Goal: Task Accomplishment & Management: Manage account settings

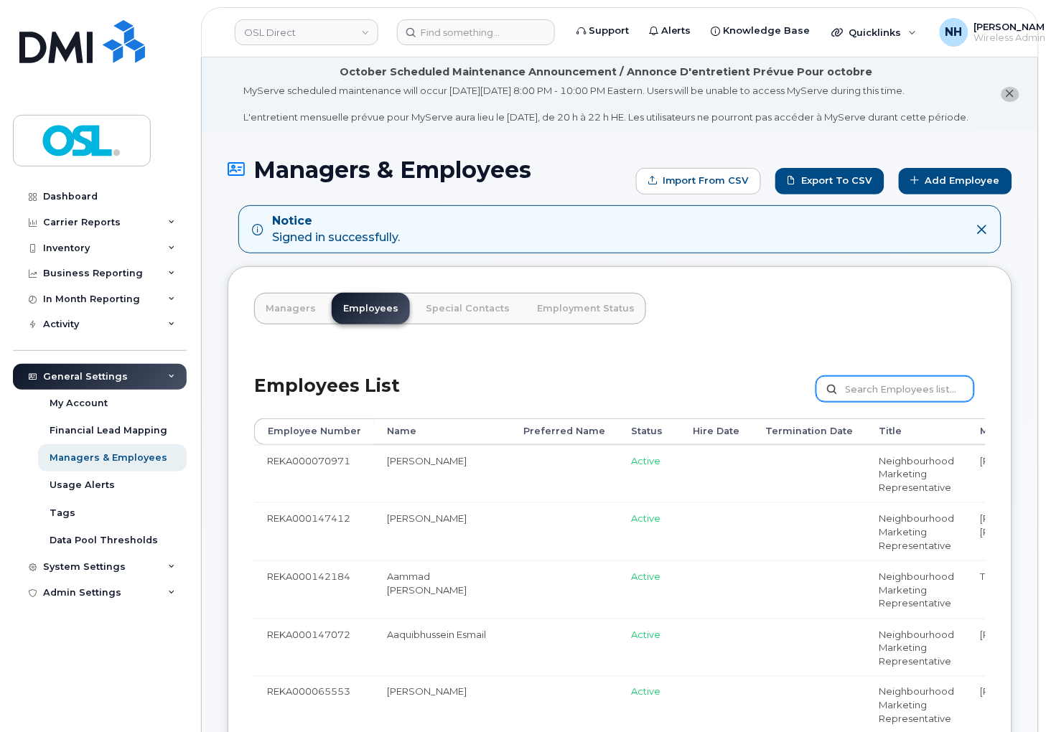
click at [870, 402] on input "text" at bounding box center [895, 389] width 158 height 26
paste input "Please return the equipment to OSL. To request for a prepaid label, please emai…"
type input "Please return the equipment to OSL. To request for a prepaid label, please emai…"
click at [901, 393] on input "text" at bounding box center [895, 389] width 158 height 26
paste input "harman.rajput@osldirect.com"
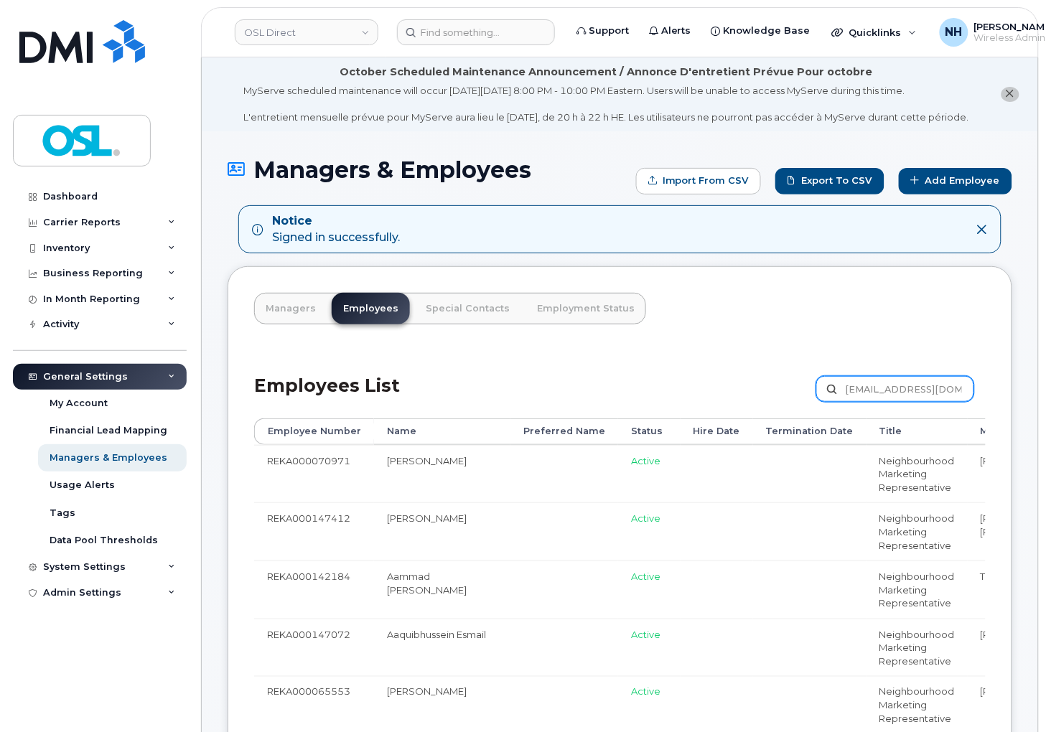
click at [929, 399] on input "harman.rajput@osldirect.com" at bounding box center [895, 389] width 158 height 26
click at [873, 398] on input "harman.rajput@osldirect.com" at bounding box center [895, 389] width 158 height 26
paste input "REKA000069494"
type input "REKA000069494"
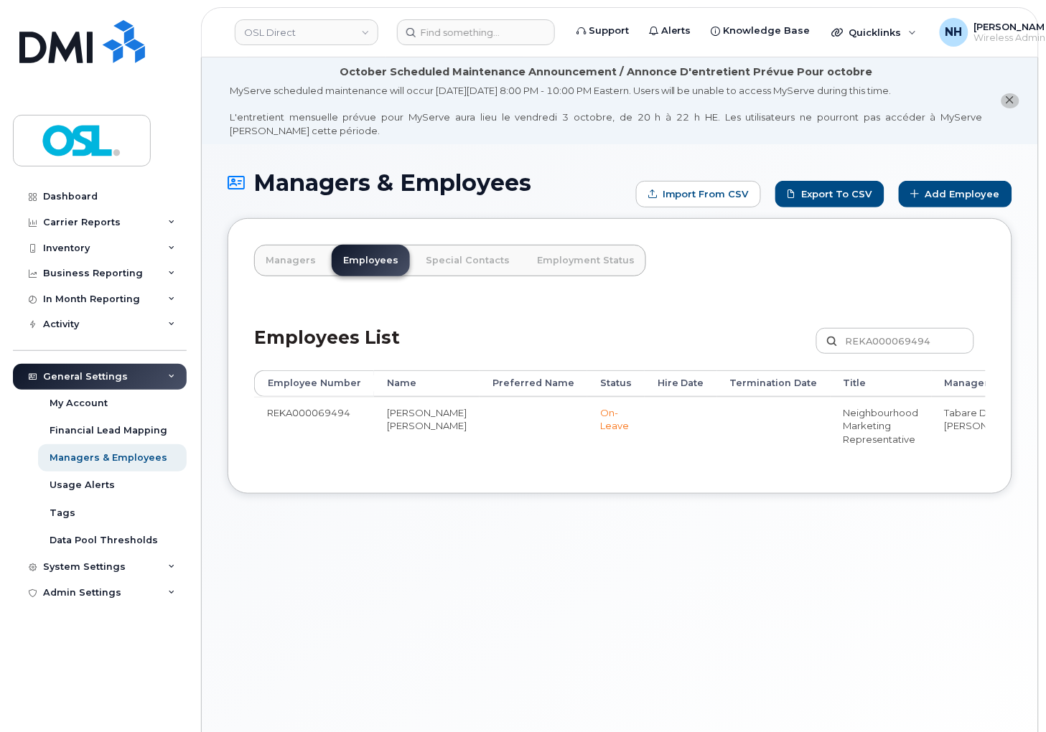
click at [319, 416] on td "REKA000069494" at bounding box center [314, 426] width 120 height 58
copy td "REKA000069494"
click at [440, 47] on header "OSL Direct Support Alerts Knowledge Base Quicklinks Suspend / Cancel Device Cha…" at bounding box center [619, 32] width 837 height 50
click at [447, 44] on div at bounding box center [476, 32] width 158 height 26
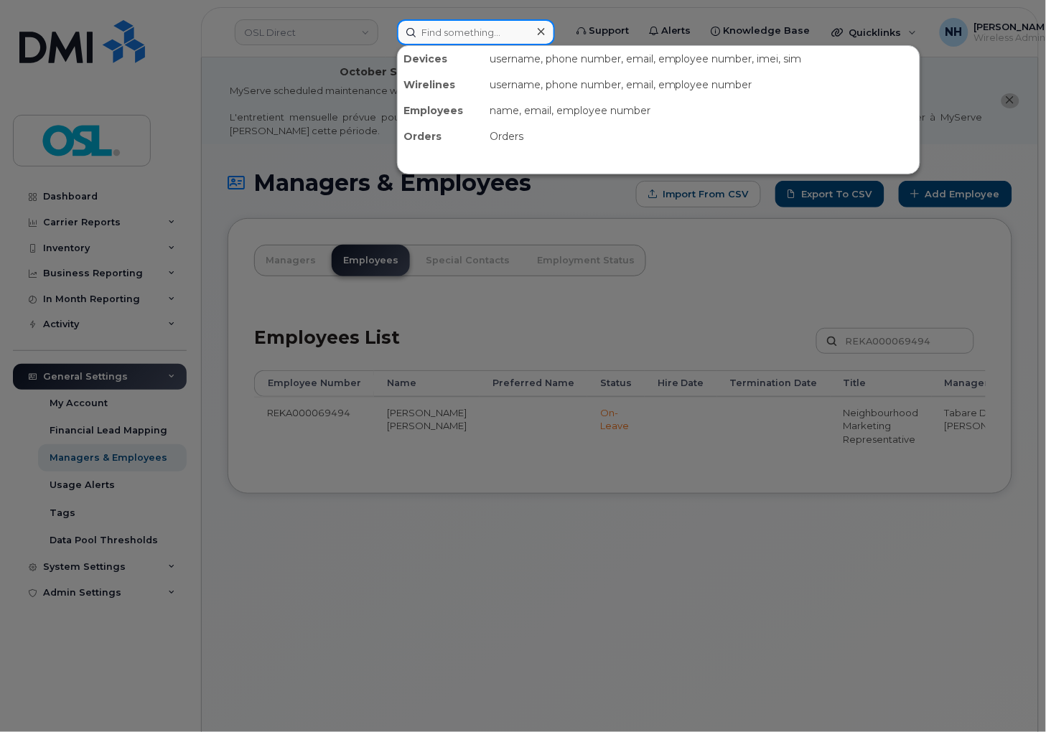
paste input "REKA000069494"
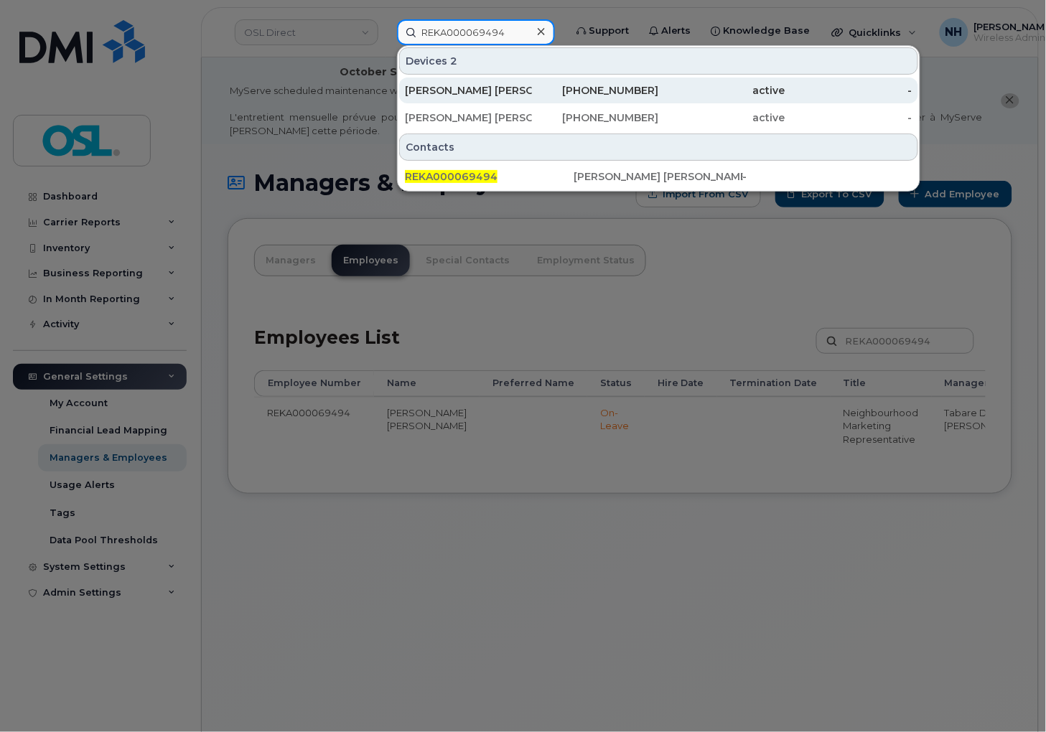
type input "REKA000069494"
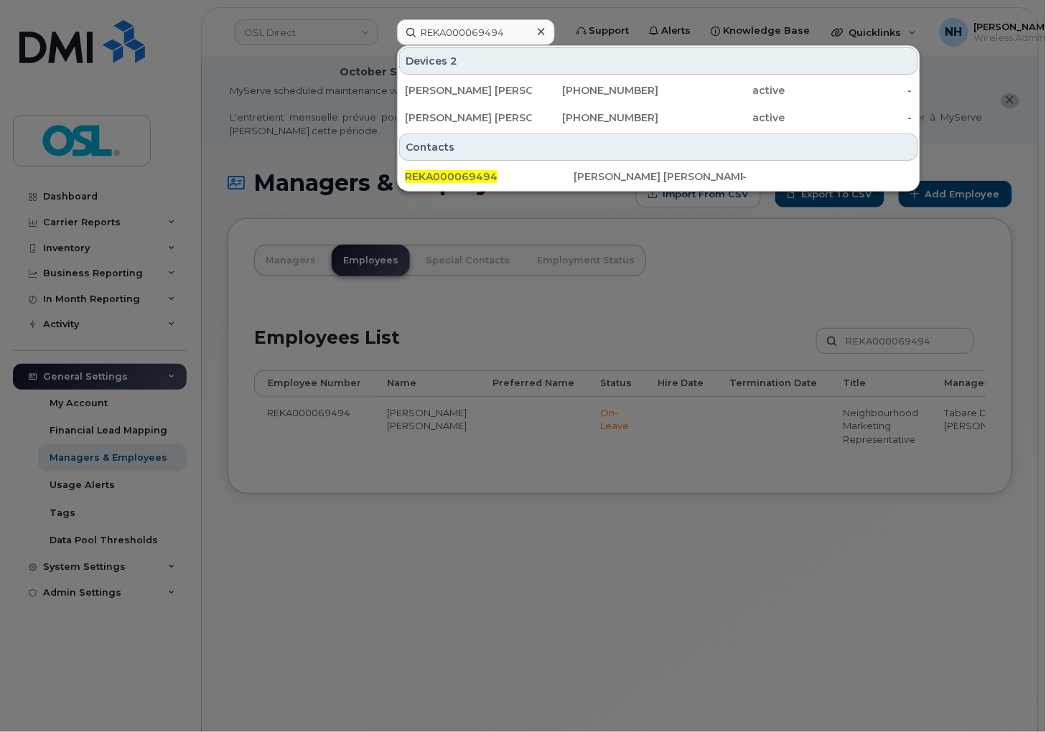
drag, startPoint x: 596, startPoint y: 472, endPoint x: 583, endPoint y: 461, distance: 16.8
click at [596, 478] on div at bounding box center [523, 366] width 1046 height 732
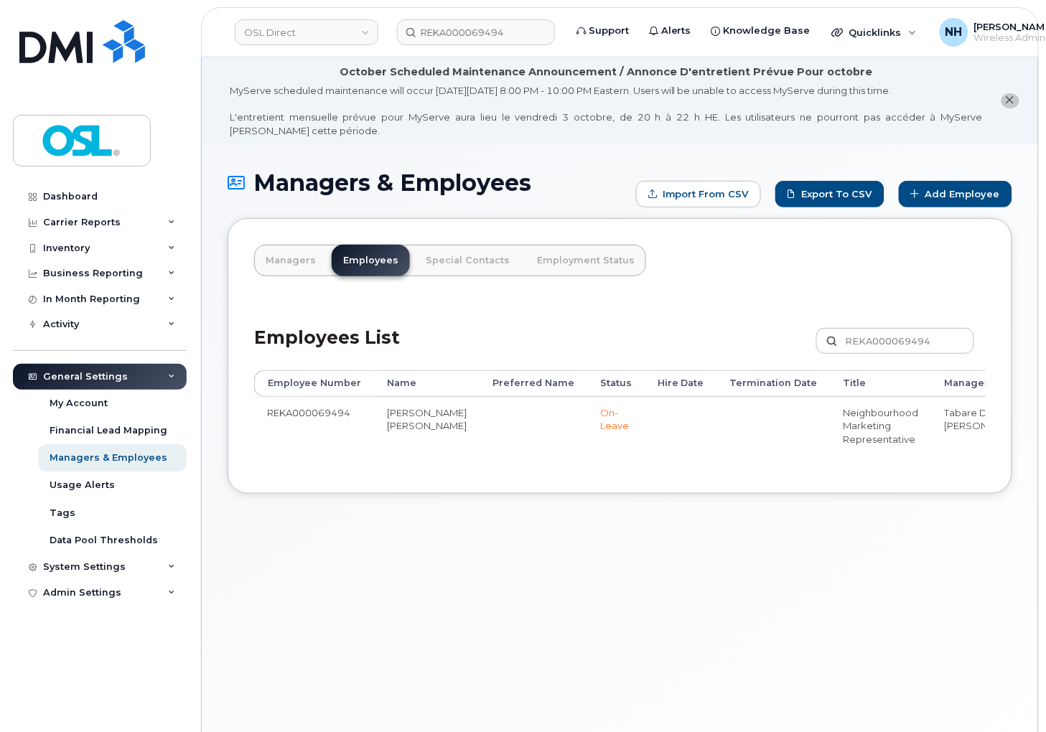
scroll to position [0, 210]
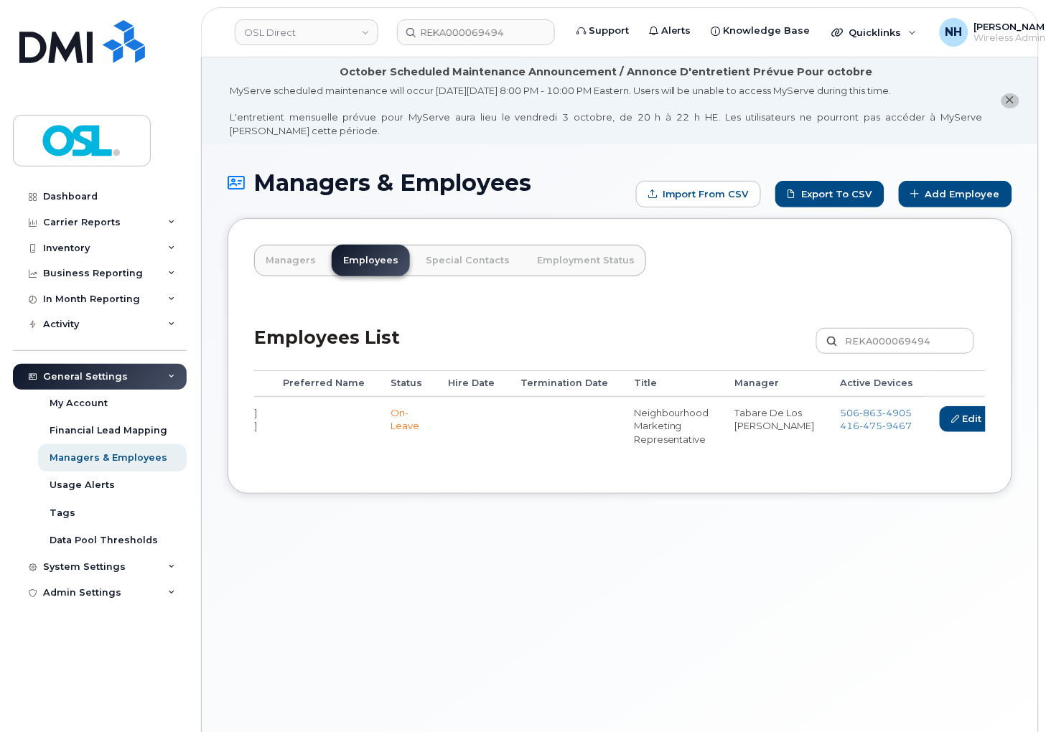
click at [1000, 421] on link "Delete" at bounding box center [1034, 419] width 69 height 27
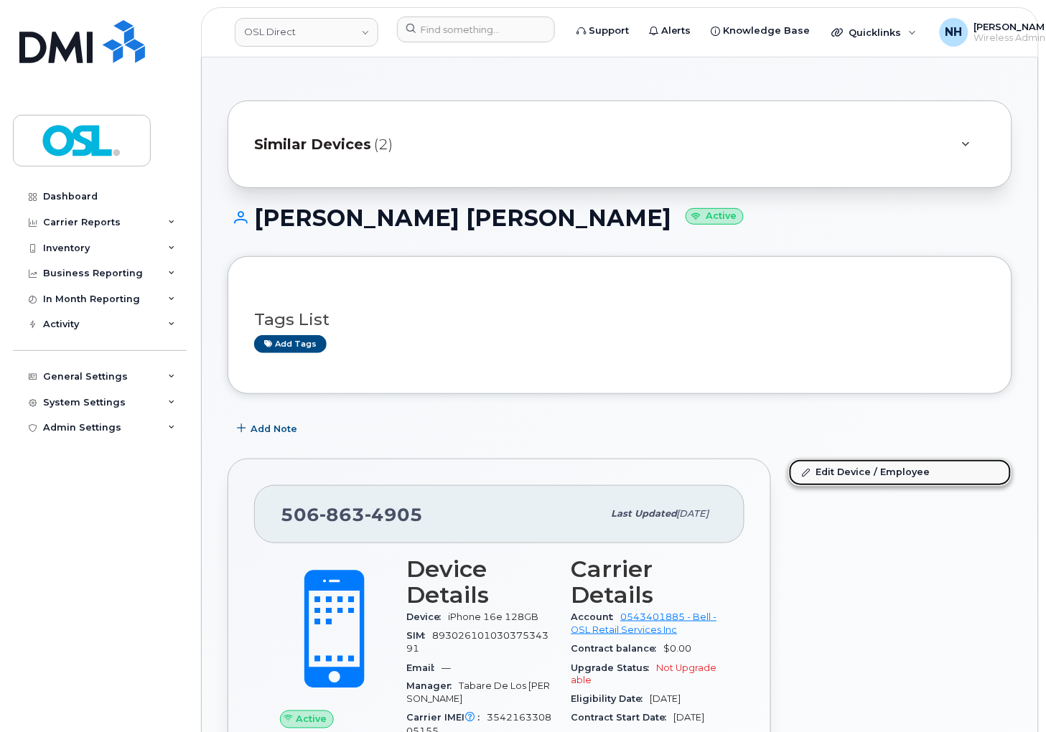
click at [878, 467] on link "Edit Device / Employee" at bounding box center [900, 472] width 222 height 26
drag, startPoint x: 878, startPoint y: 467, endPoint x: 855, endPoint y: 457, distance: 24.4
click at [877, 468] on link "Edit Device / Employee" at bounding box center [900, 472] width 222 height 26
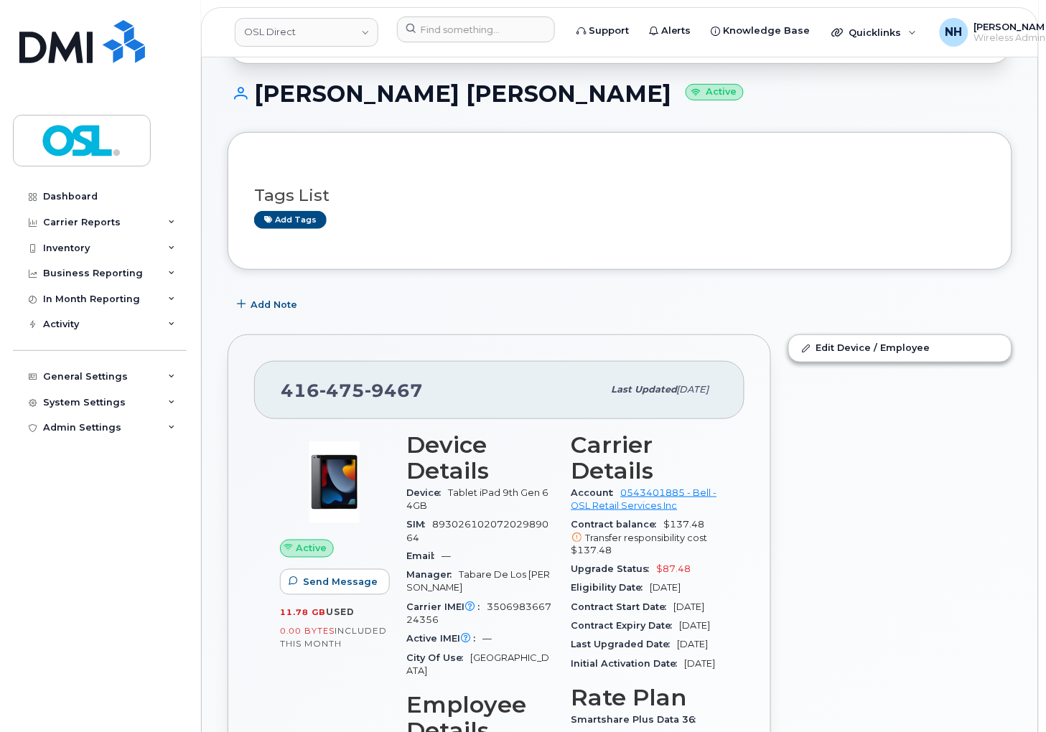
scroll to position [159, 0]
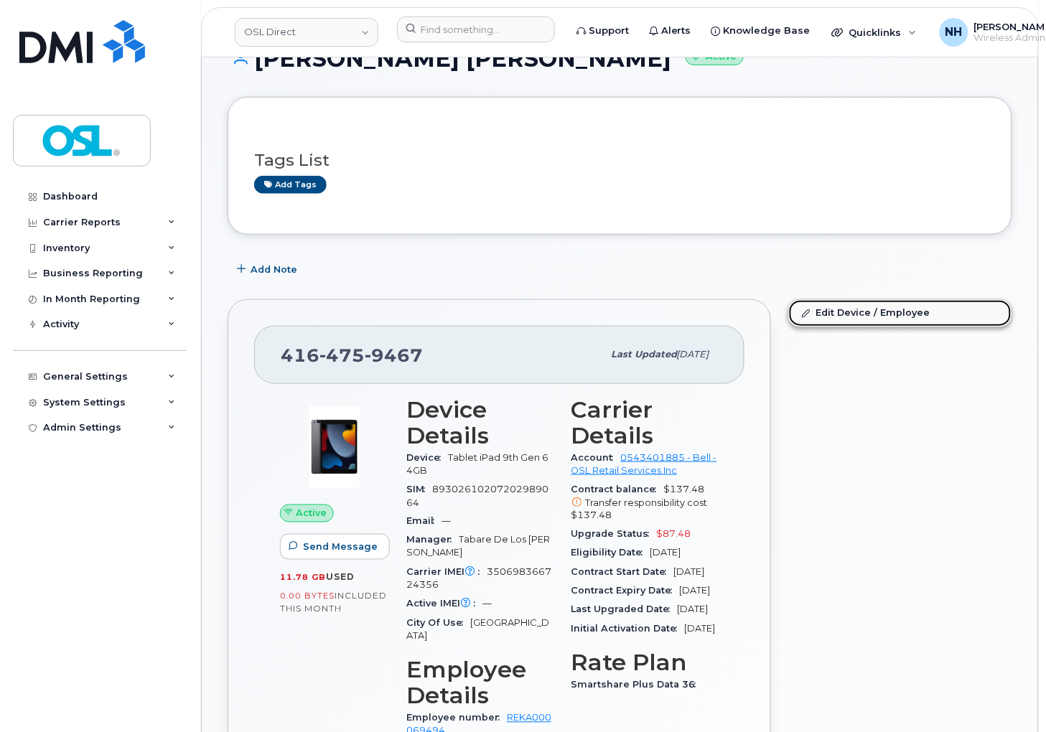
click at [906, 313] on link "Edit Device / Employee" at bounding box center [900, 313] width 222 height 26
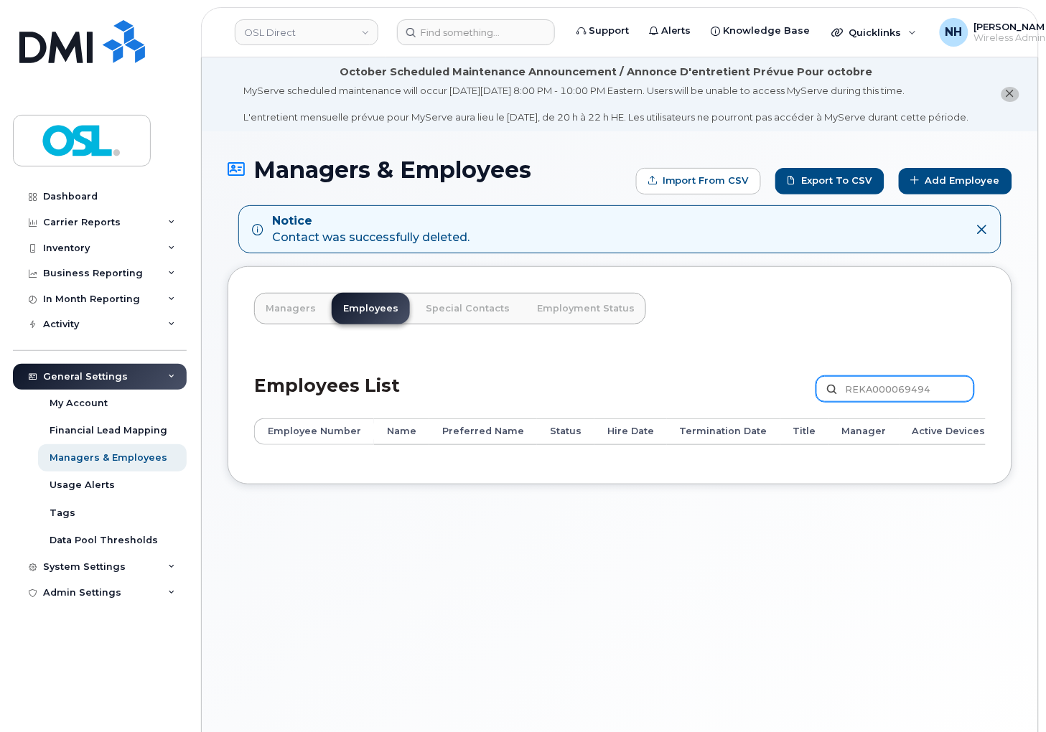
click at [930, 395] on input "REKA000069494" at bounding box center [895, 389] width 158 height 26
paste input "70057"
type input "REKA000070057"
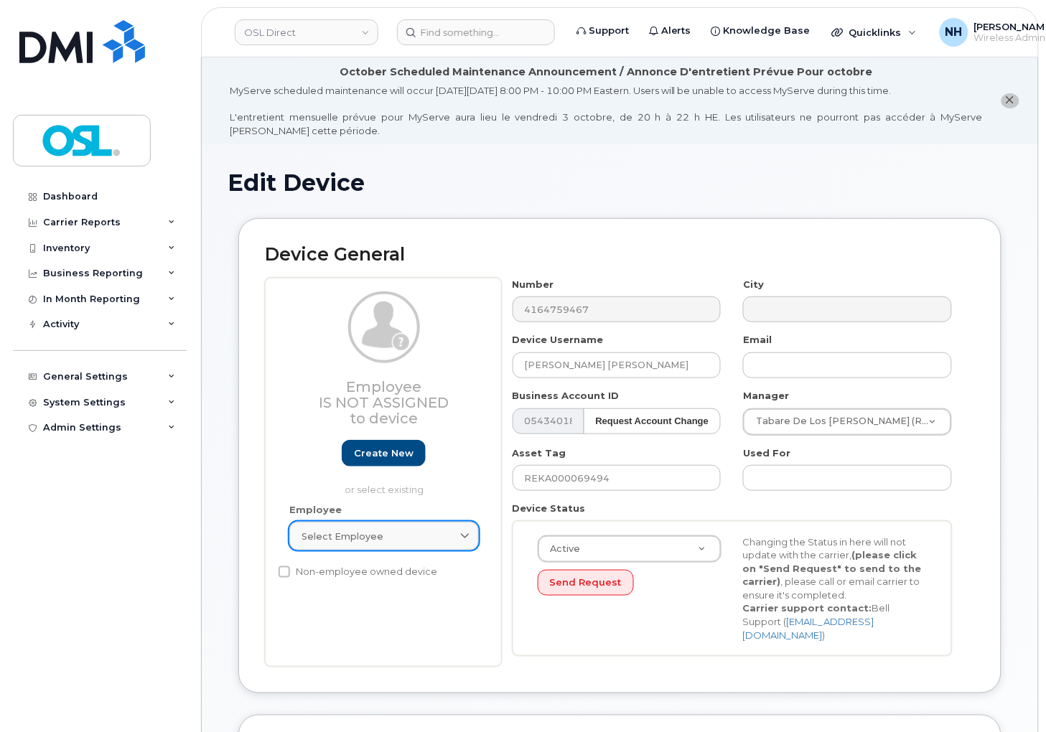
click at [382, 544] on link "Select employee" at bounding box center [383, 536] width 189 height 29
paste input "termina"
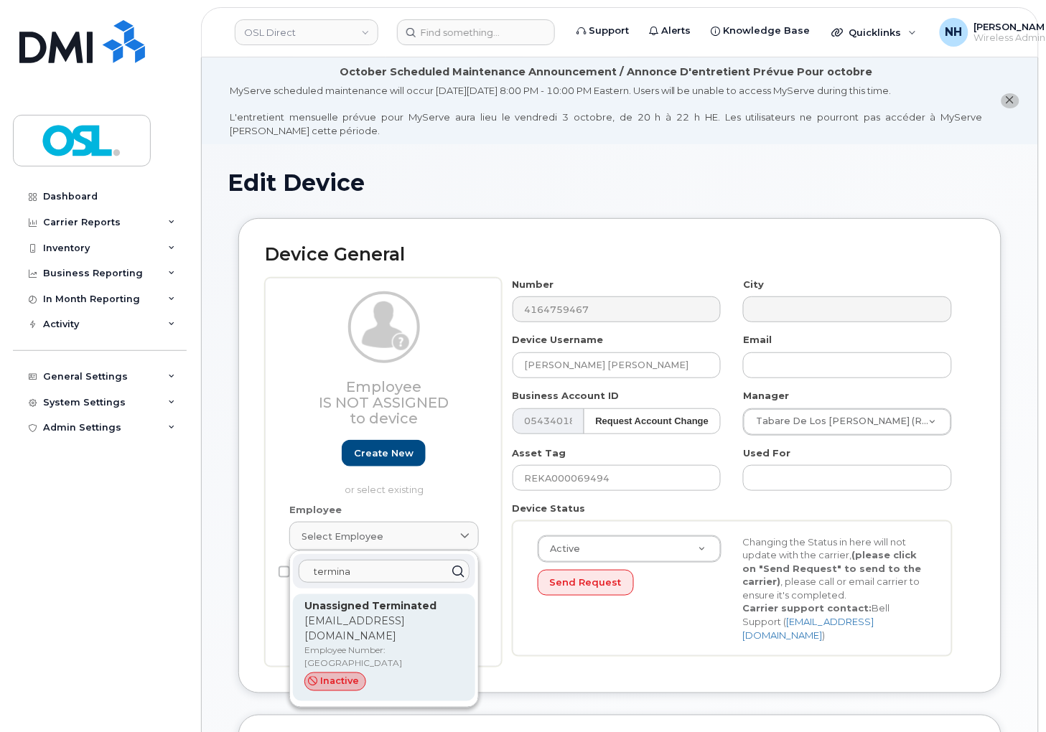
type input "termina"
click at [385, 617] on p "support_2@osldirect.com" at bounding box center [383, 629] width 159 height 30
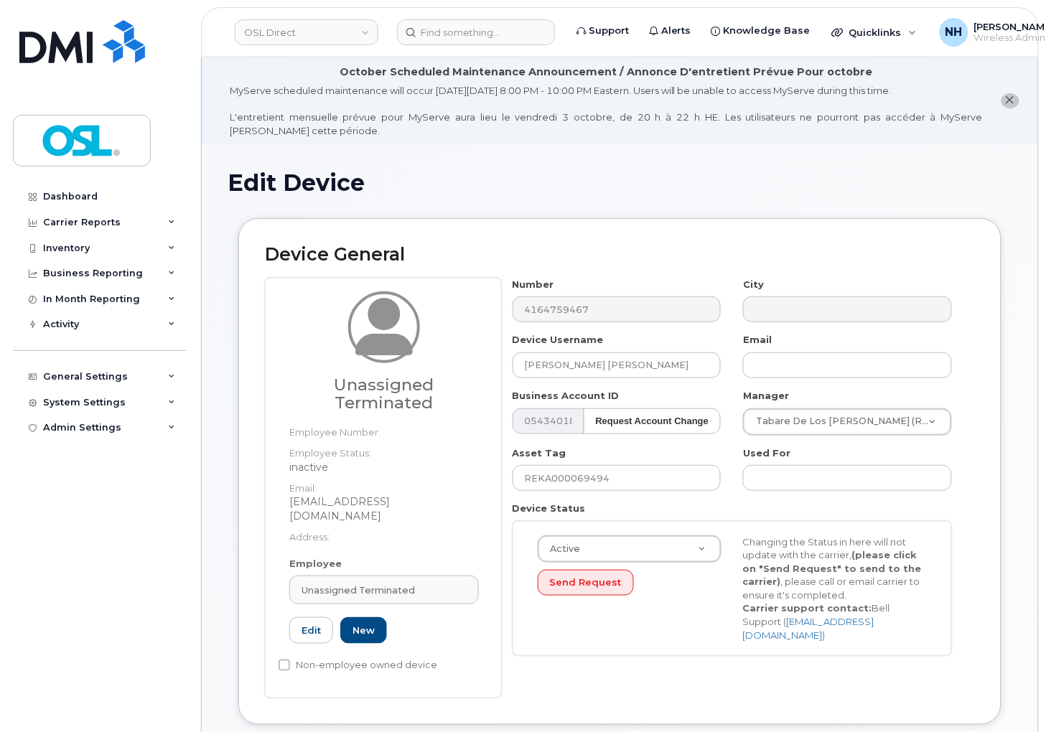
type input "UT"
type input "Unassigned Terminated"
type input "support_2@osldirect.com"
type input "4117510"
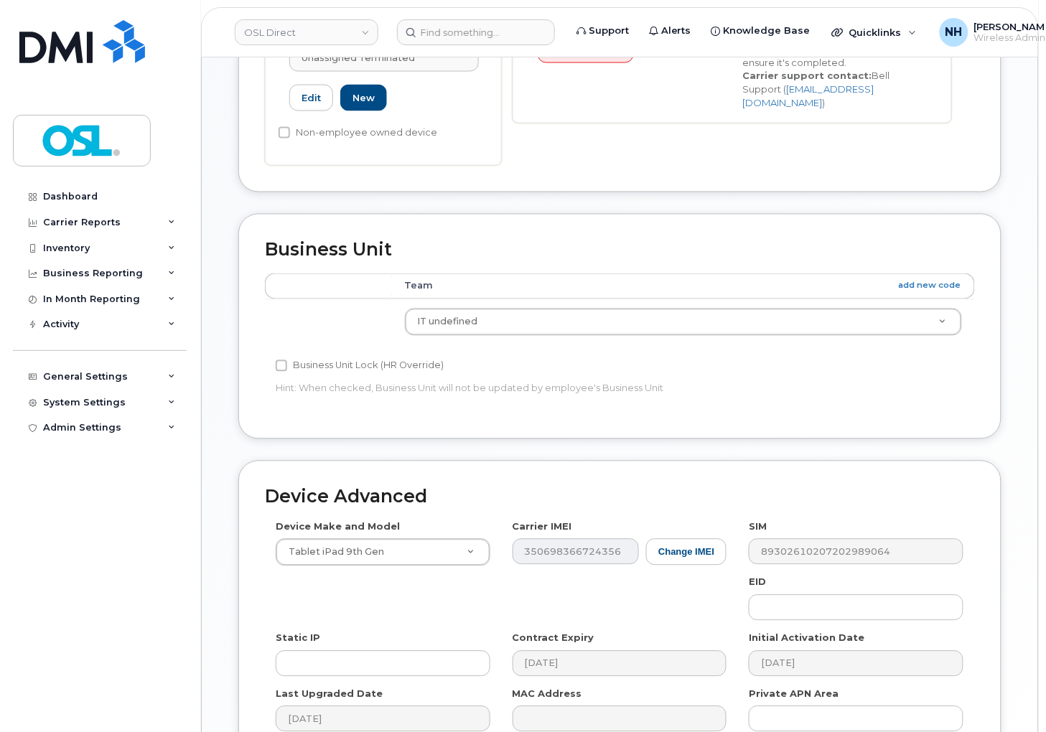
scroll to position [676, 0]
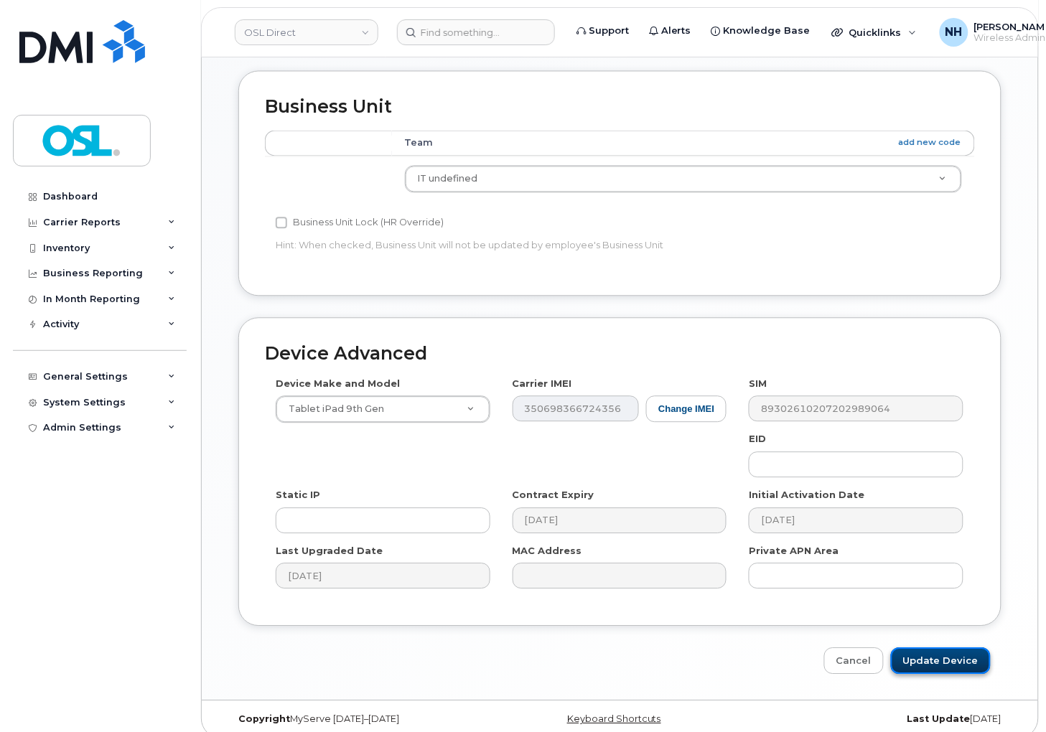
click at [976, 647] on input "Update Device" at bounding box center [941, 660] width 100 height 27
type input "Saving..."
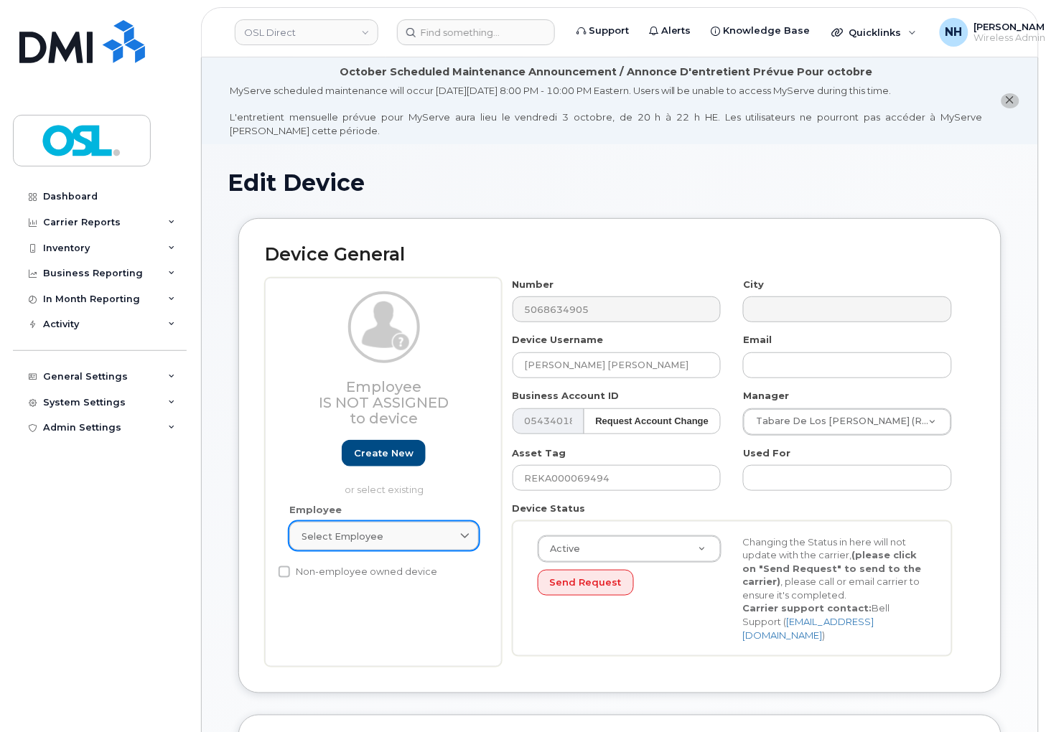
click at [391, 542] on div "Select employee" at bounding box center [383, 537] width 165 height 14
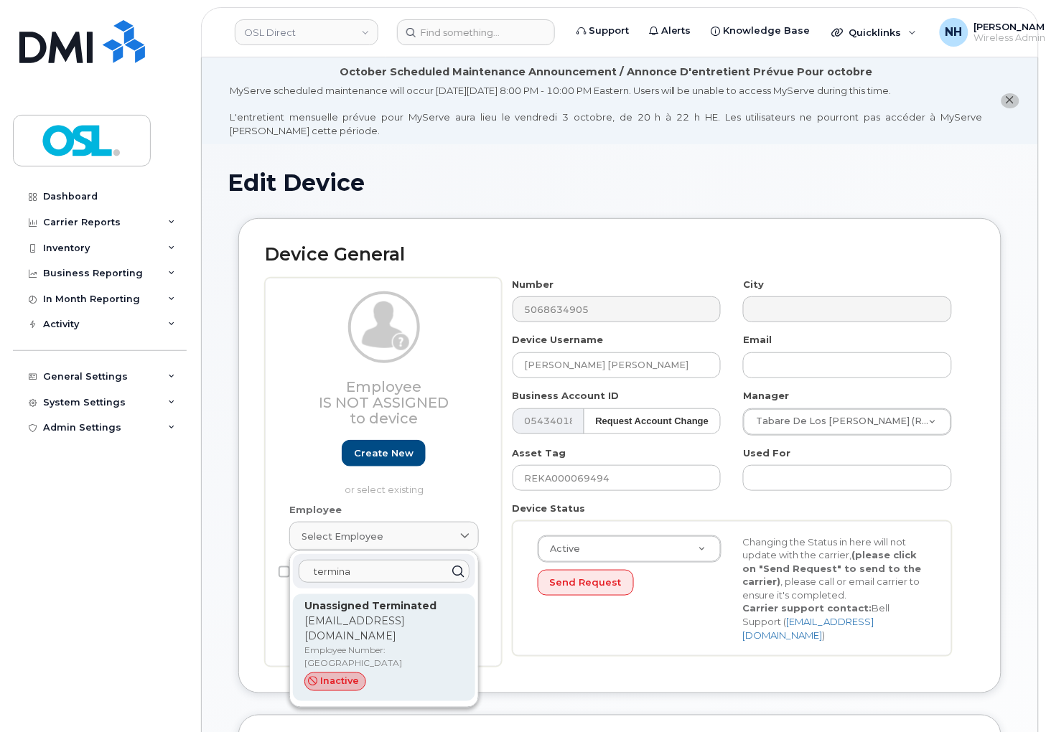
type input "termina"
click at [366, 617] on p "support_2@osldirect.com" at bounding box center [383, 629] width 159 height 30
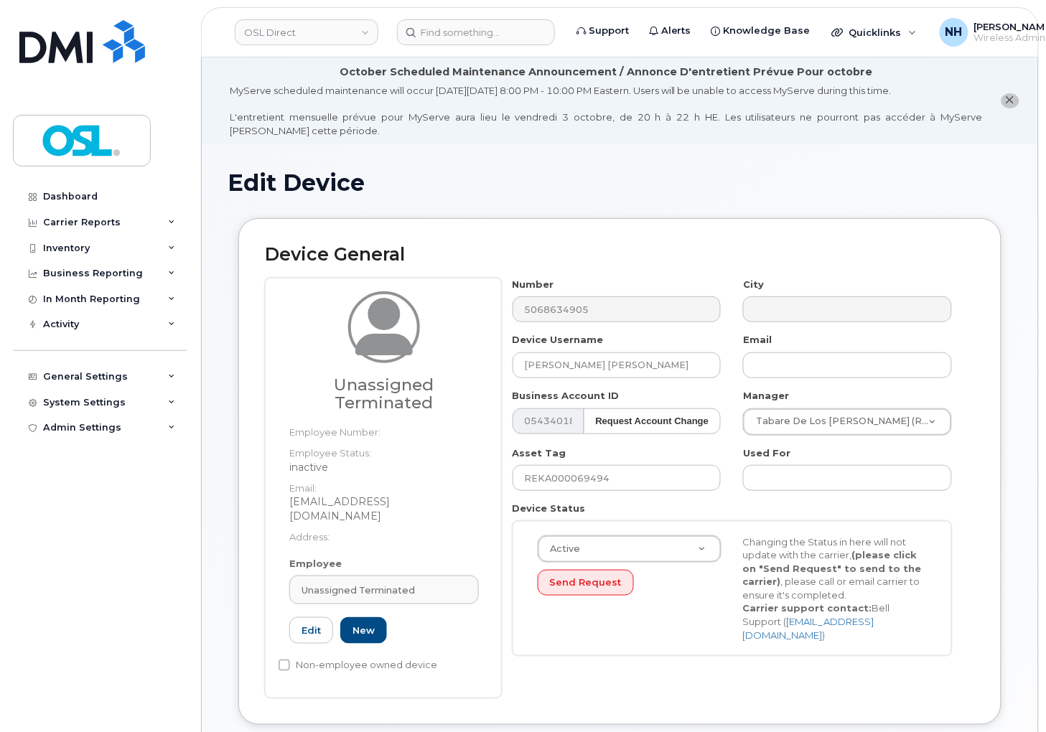
type input "UT"
type input "Unassigned Terminated"
type input "support_2@osldirect.com"
type input "4117510"
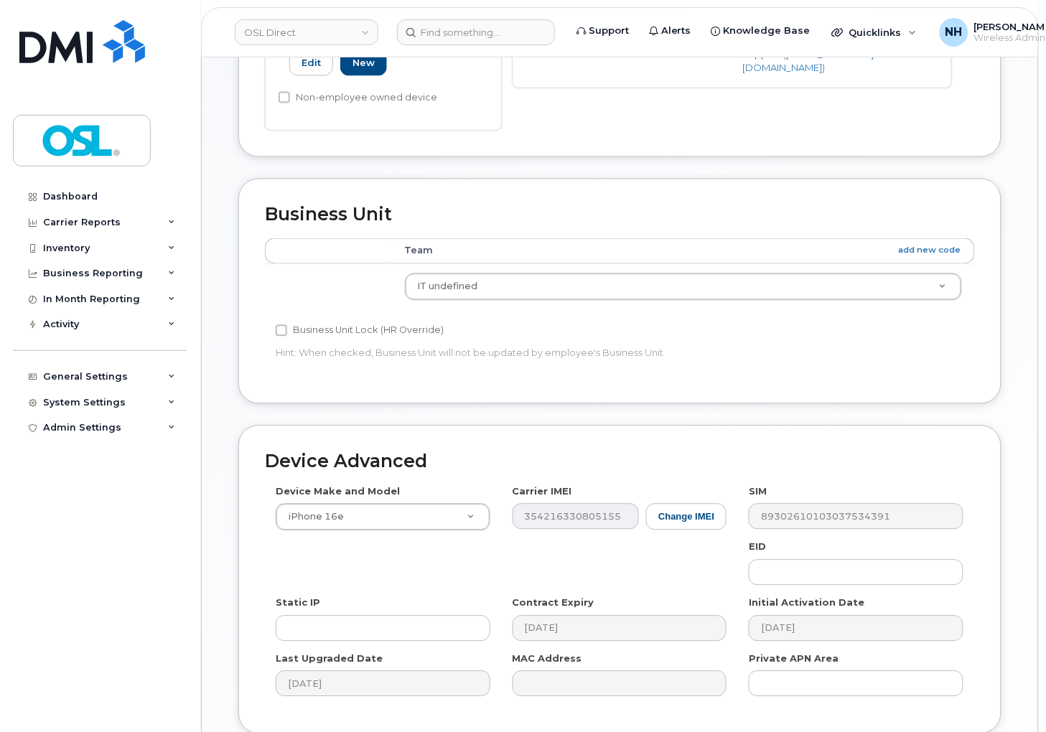
scroll to position [676, 0]
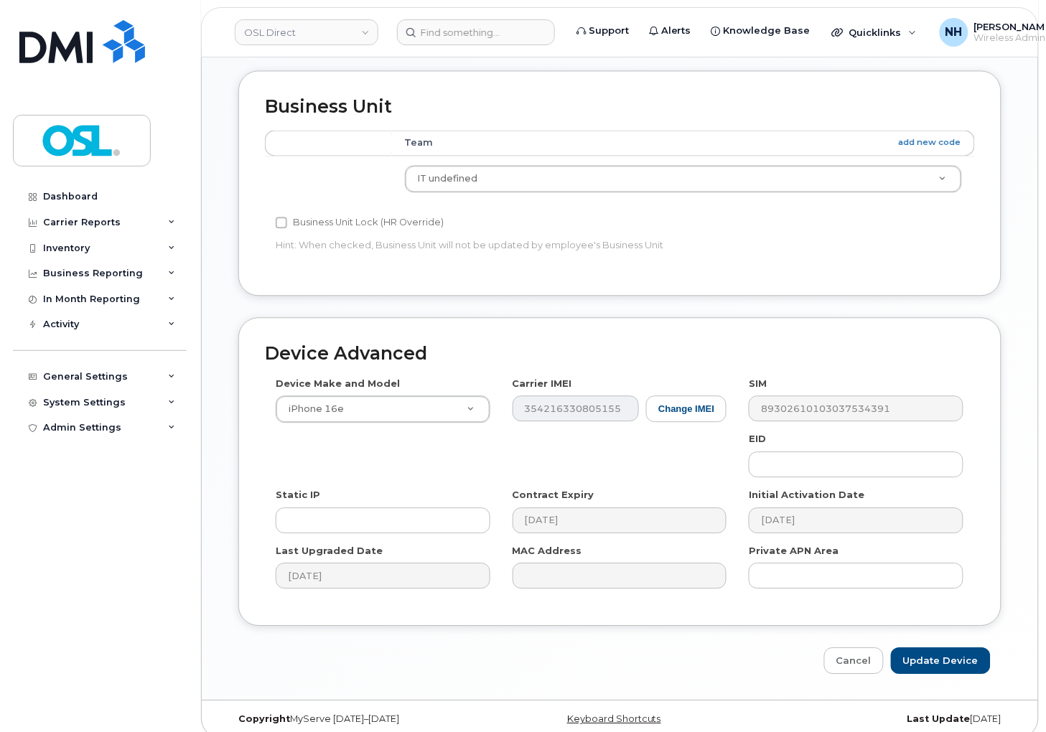
click at [976, 662] on div "Edit Device Device General Unassigned Terminated Employee Number: Employee Stat…" at bounding box center [620, 83] width 836 height 1231
click at [974, 657] on input "Update Device" at bounding box center [941, 660] width 100 height 27
type input "Saving..."
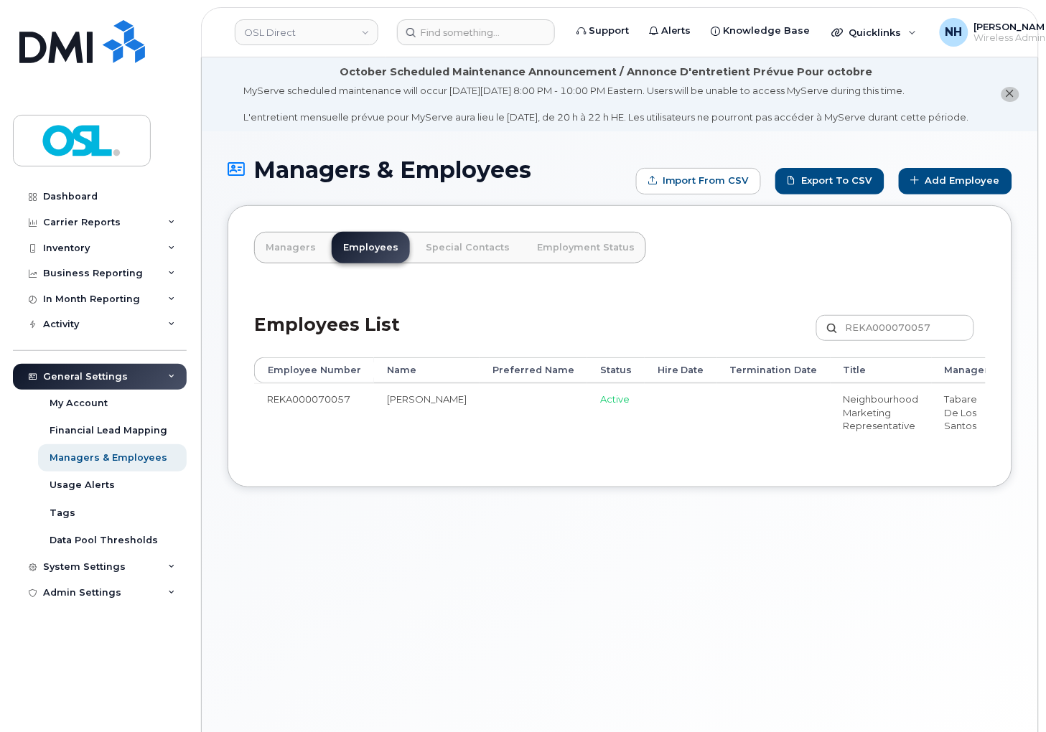
scroll to position [0, 197]
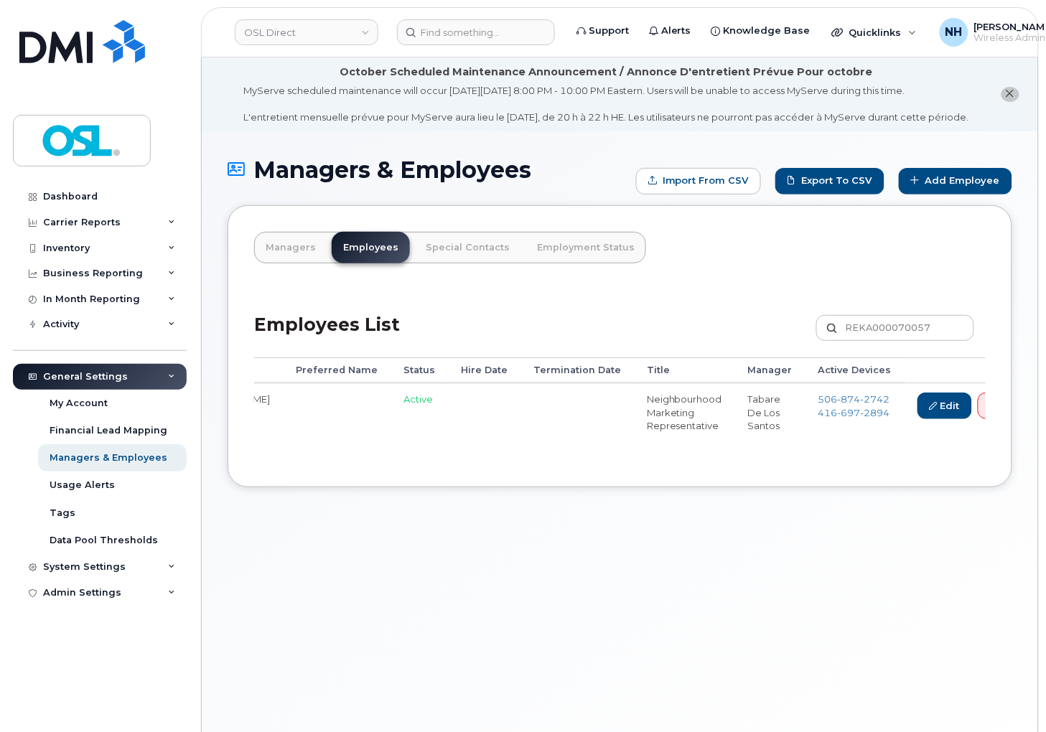
click at [396, 432] on td "Active" at bounding box center [418, 415] width 57 height 65
drag, startPoint x: 405, startPoint y: 456, endPoint x: 431, endPoint y: 462, distance: 26.5
click at [417, 448] on tr "REKA000070057 [PERSON_NAME] Active Neighbourhood Marketing Representative Tabar…" at bounding box center [558, 415] width 1002 height 65
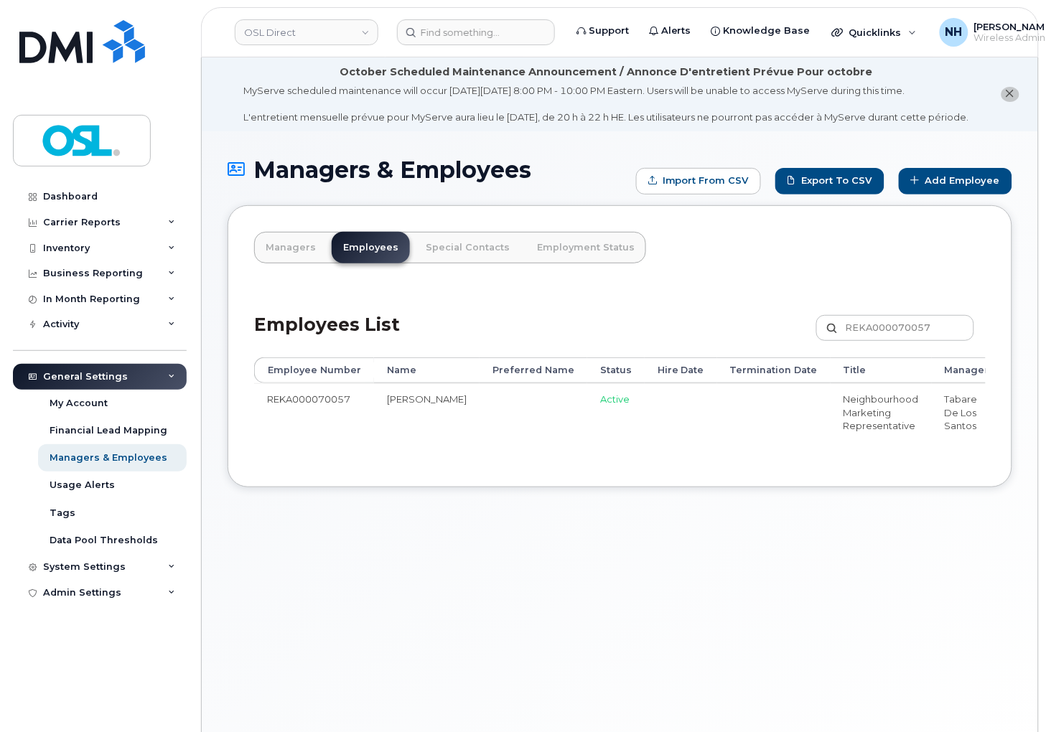
click at [317, 410] on td "REKA000070057" at bounding box center [314, 415] width 120 height 65
copy td "REKA000070057"
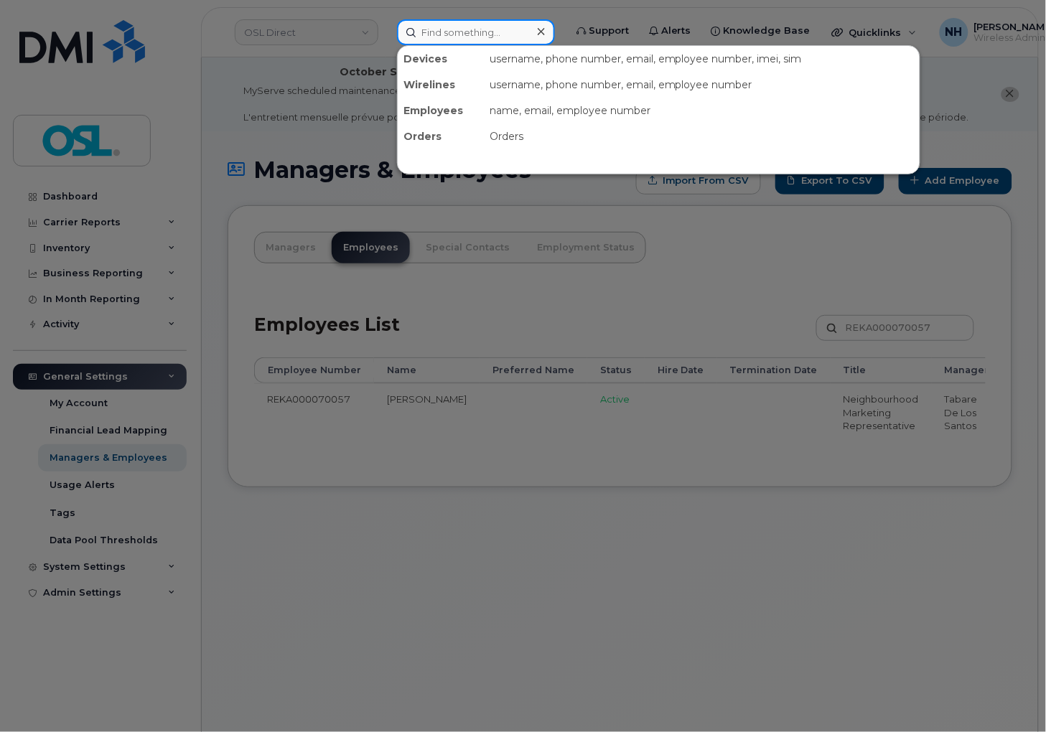
click at [486, 33] on input at bounding box center [476, 32] width 158 height 26
paste input "REKA000070057"
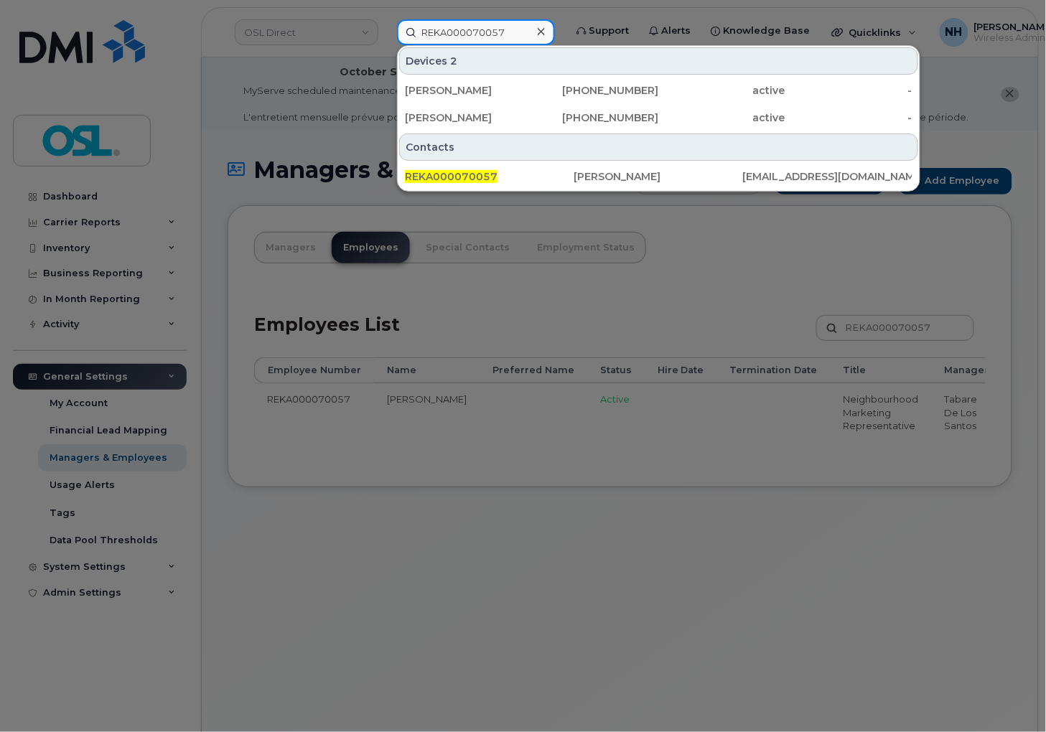
type input "REKA000070057"
click at [646, 593] on div at bounding box center [523, 366] width 1046 height 732
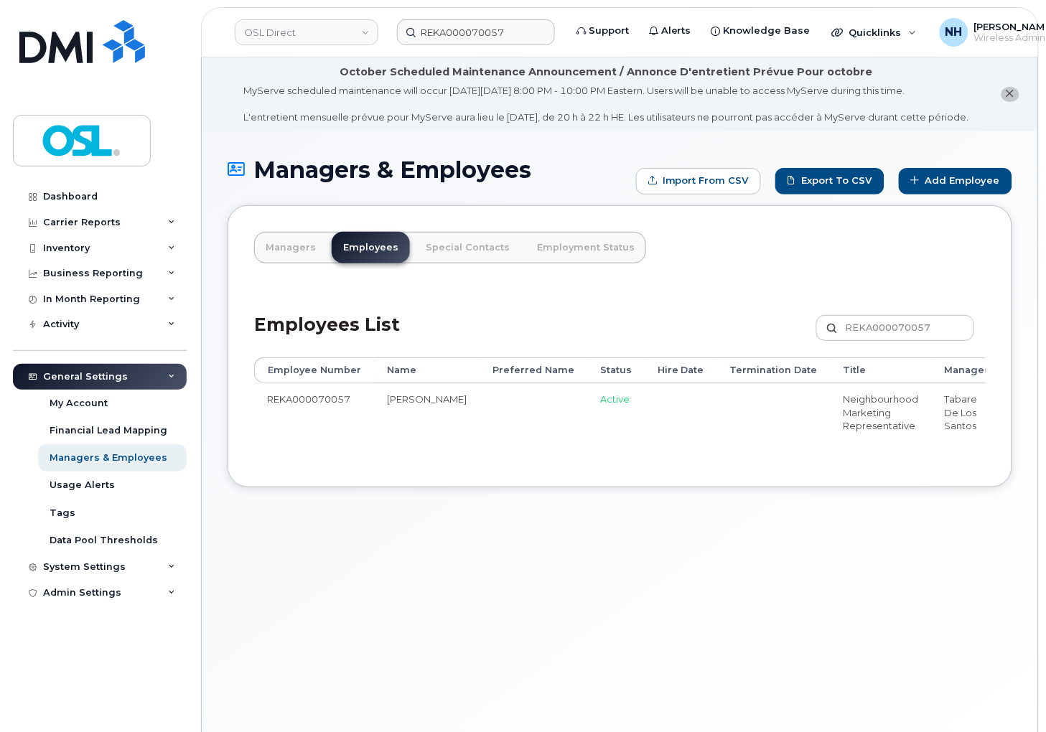
scroll to position [0, 225]
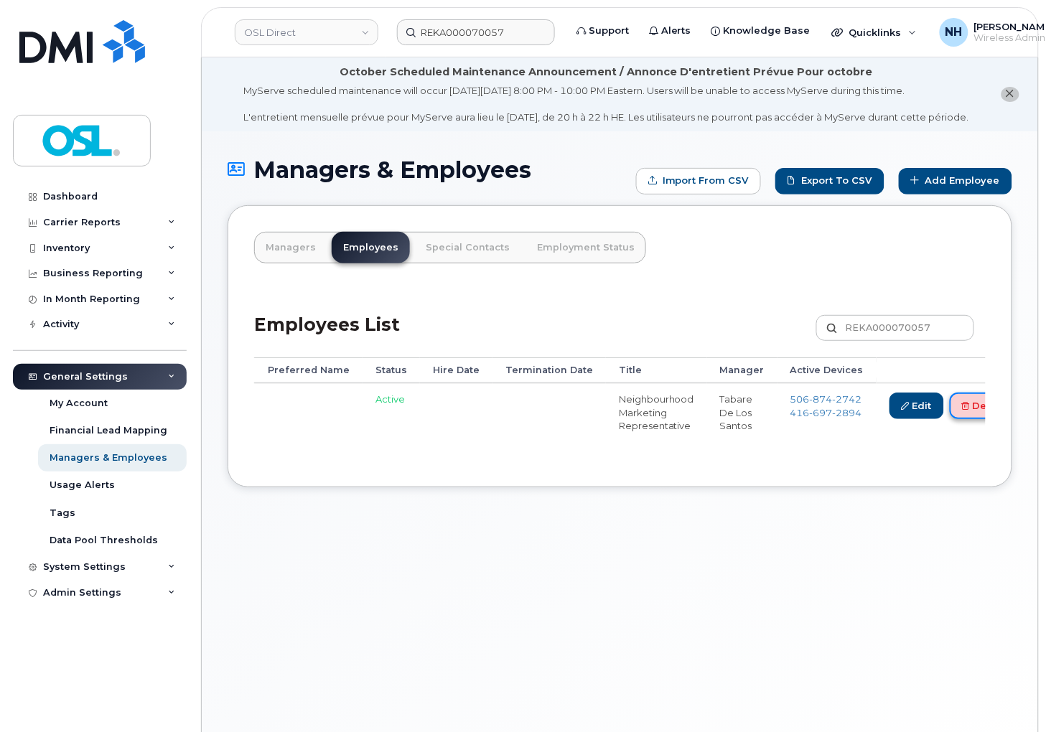
click at [958, 413] on link "Delete" at bounding box center [983, 406] width 69 height 27
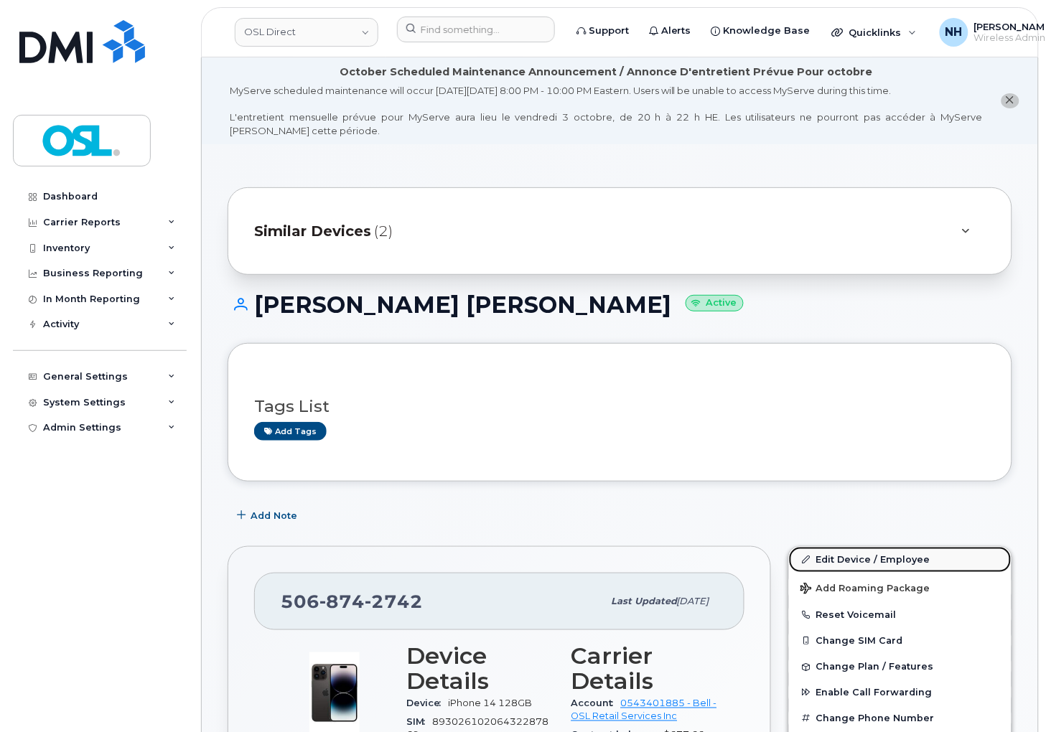
click at [876, 558] on link "Edit Device / Employee" at bounding box center [900, 560] width 222 height 26
click at [843, 555] on link "Edit Device / Employee" at bounding box center [900, 560] width 222 height 26
drag, startPoint x: 843, startPoint y: 555, endPoint x: 628, endPoint y: 1, distance: 593.4
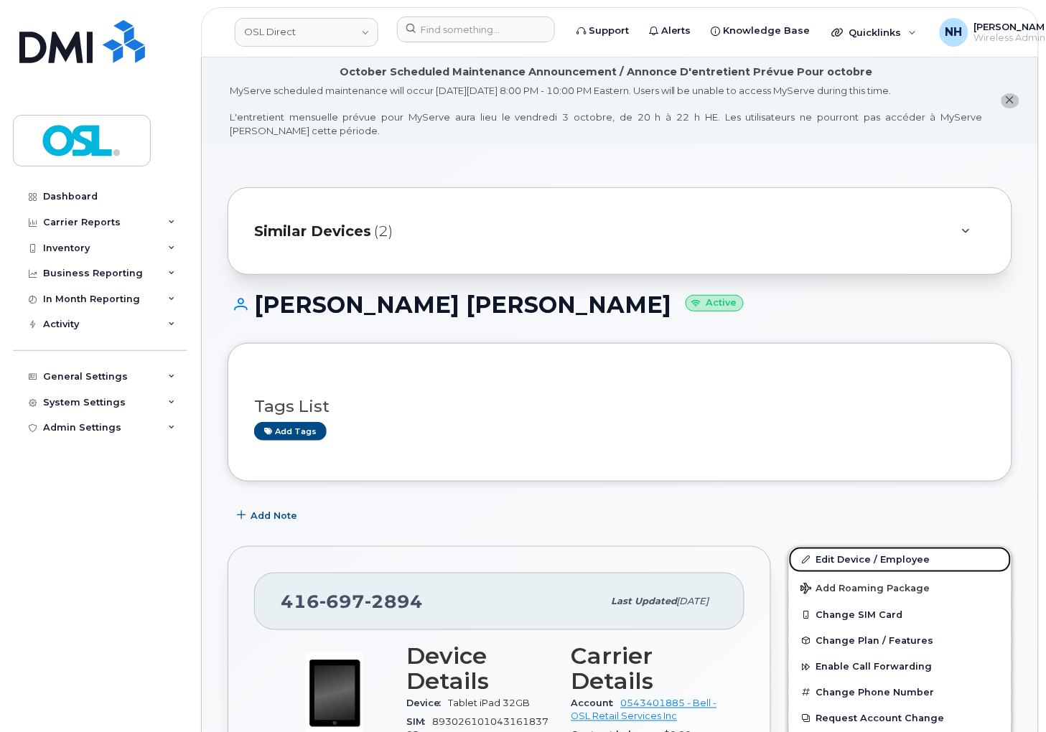
click at [843, 550] on link "Edit Device / Employee" at bounding box center [900, 560] width 222 height 26
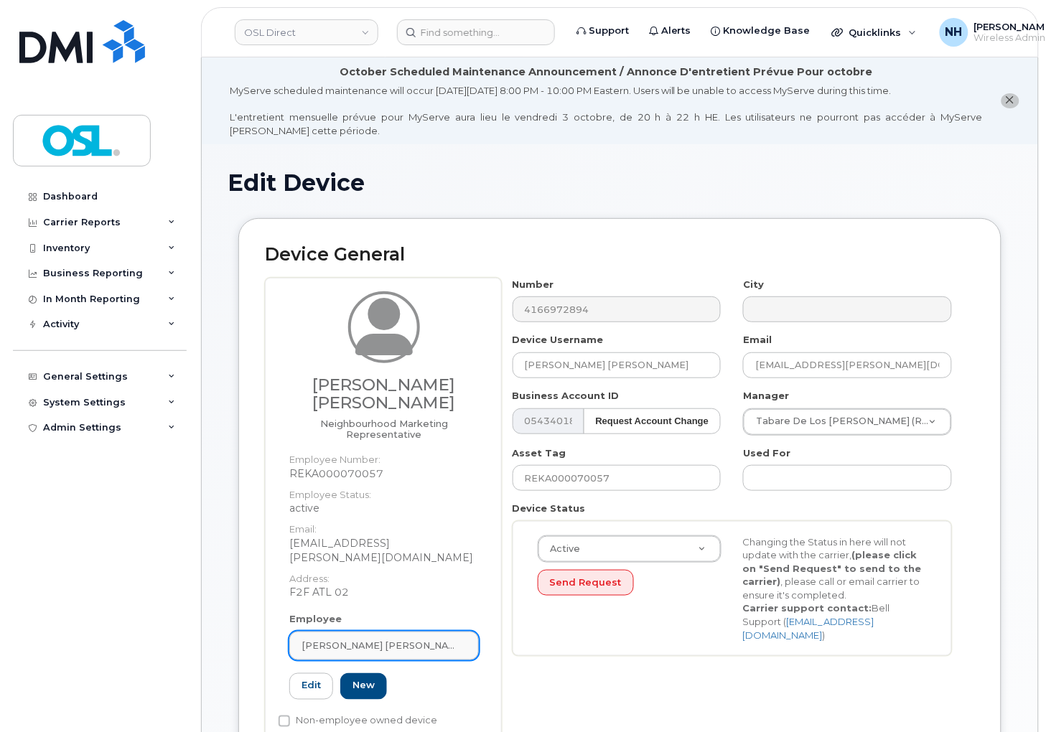
click at [369, 639] on span "[PERSON_NAME] [PERSON_NAME]" at bounding box center [378, 646] width 154 height 14
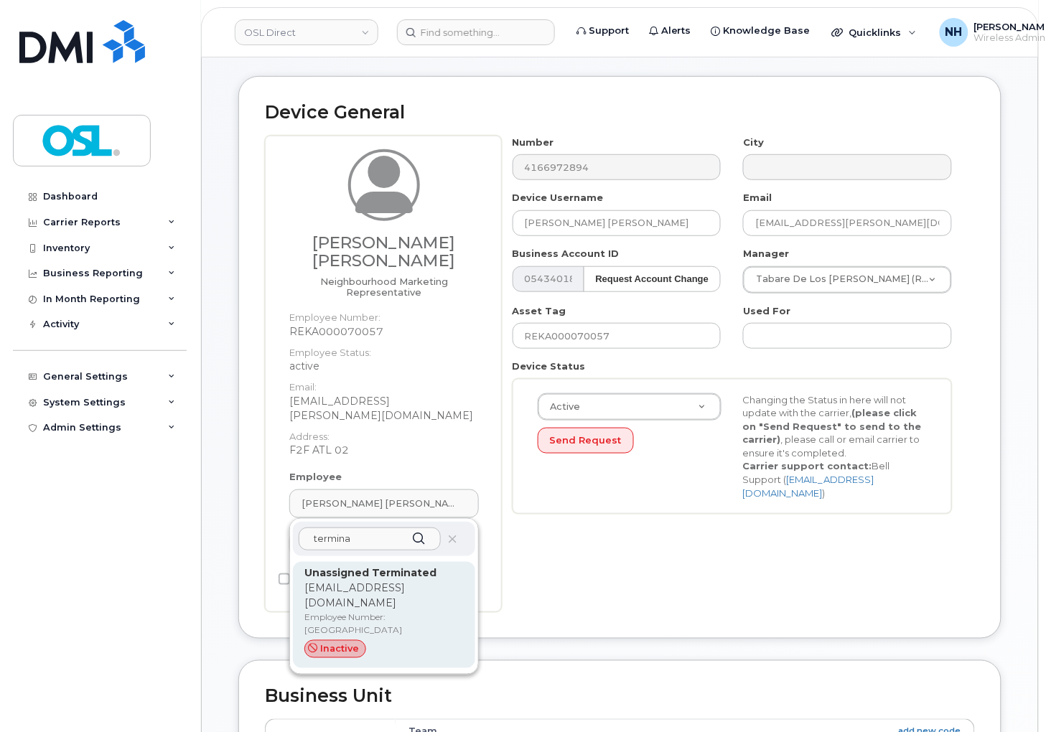
scroll to position [159, 0]
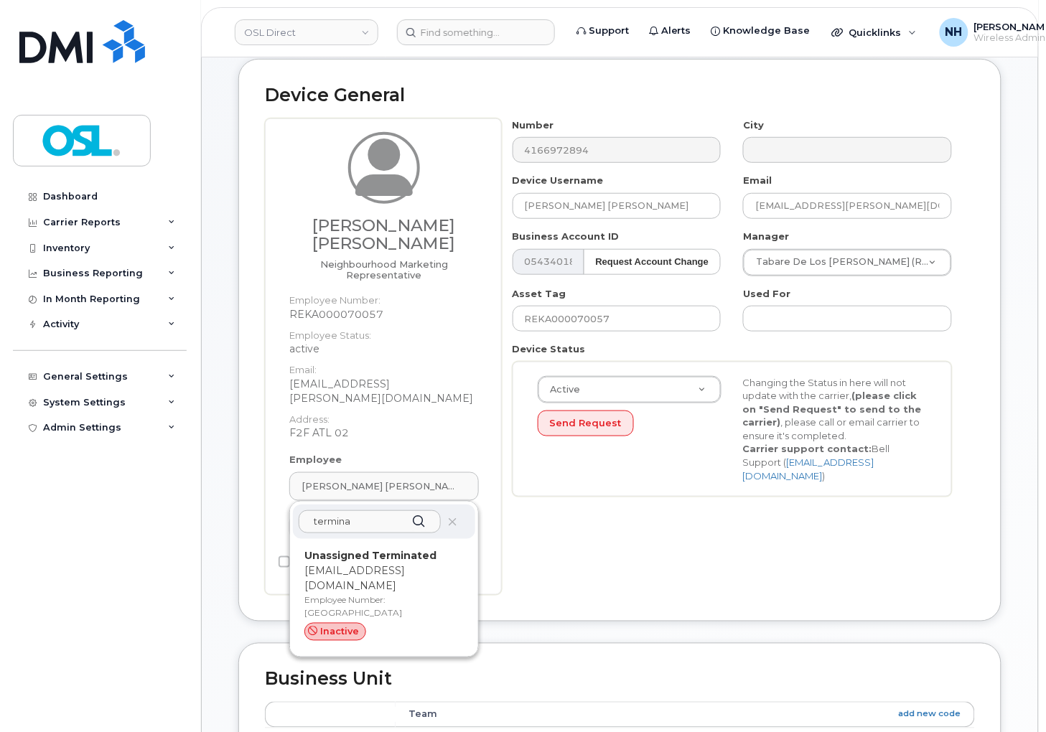
type input "termina"
click at [383, 594] on p "Employee Number: [GEOGRAPHIC_DATA]" at bounding box center [383, 607] width 159 height 26
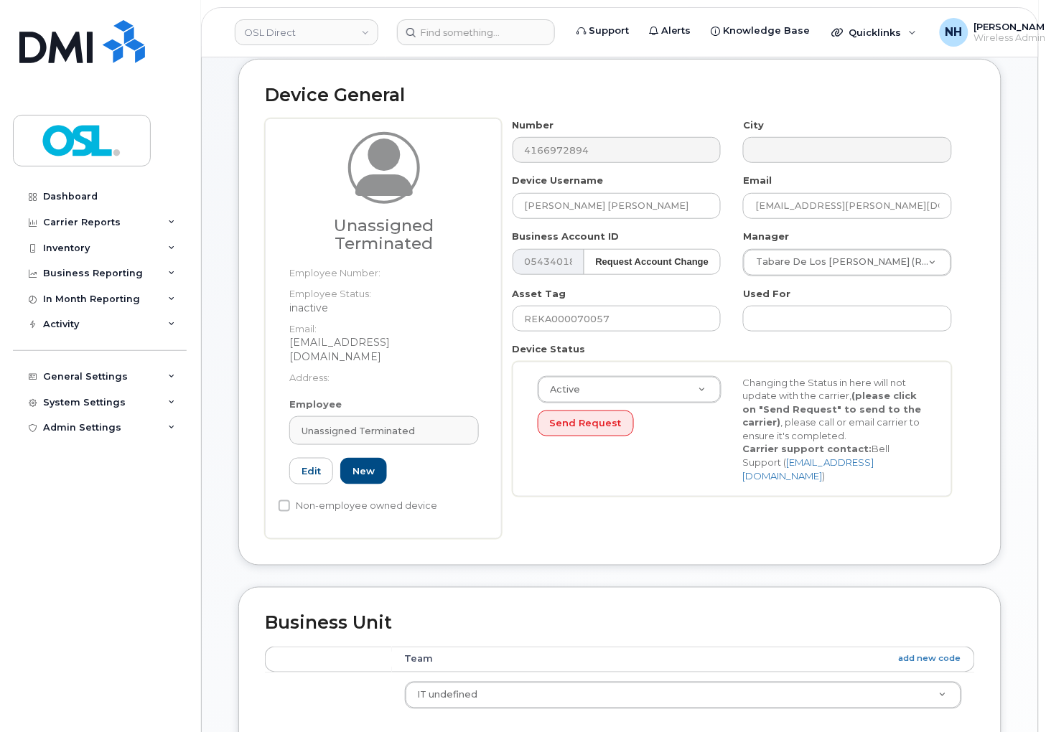
type input "UT"
type input "Unassigned Terminated"
type input "[EMAIL_ADDRESS][DOMAIN_NAME]"
type input "4117510"
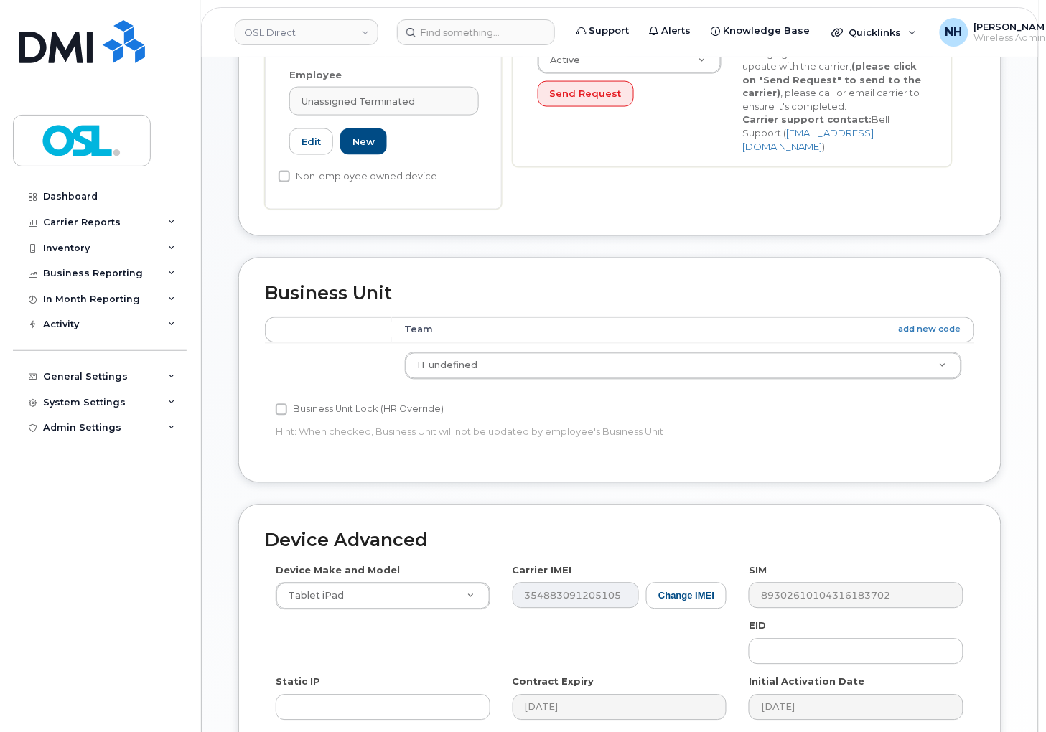
scroll to position [676, 0]
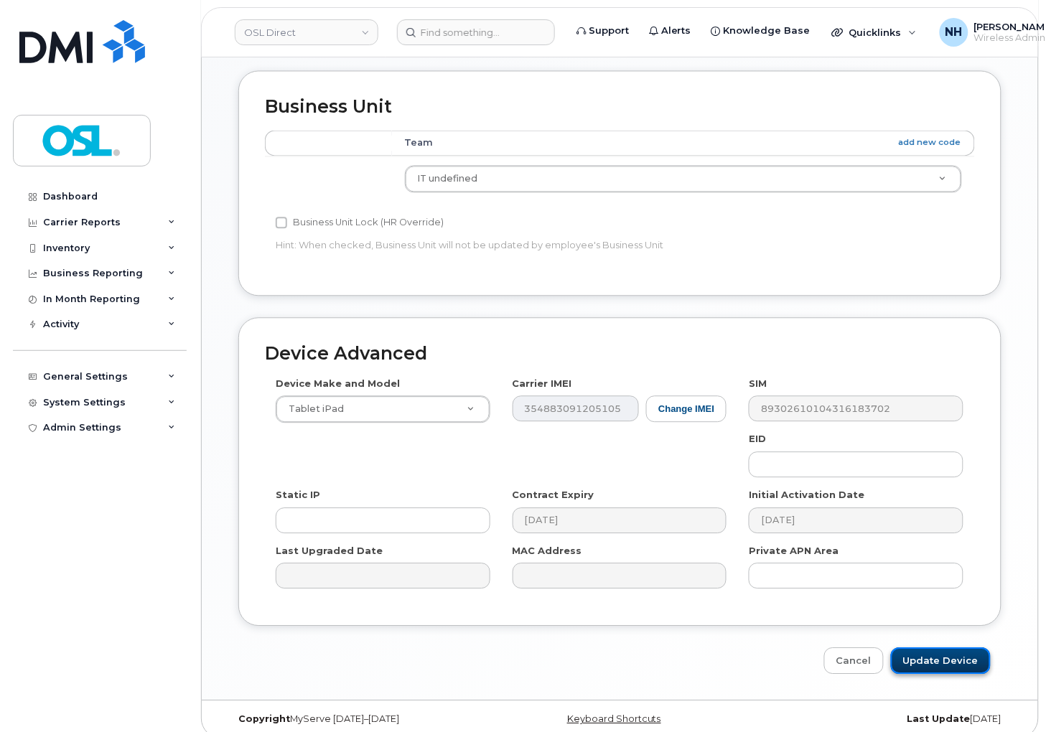
click at [944, 653] on input "Update Device" at bounding box center [941, 660] width 100 height 27
type input "Saving..."
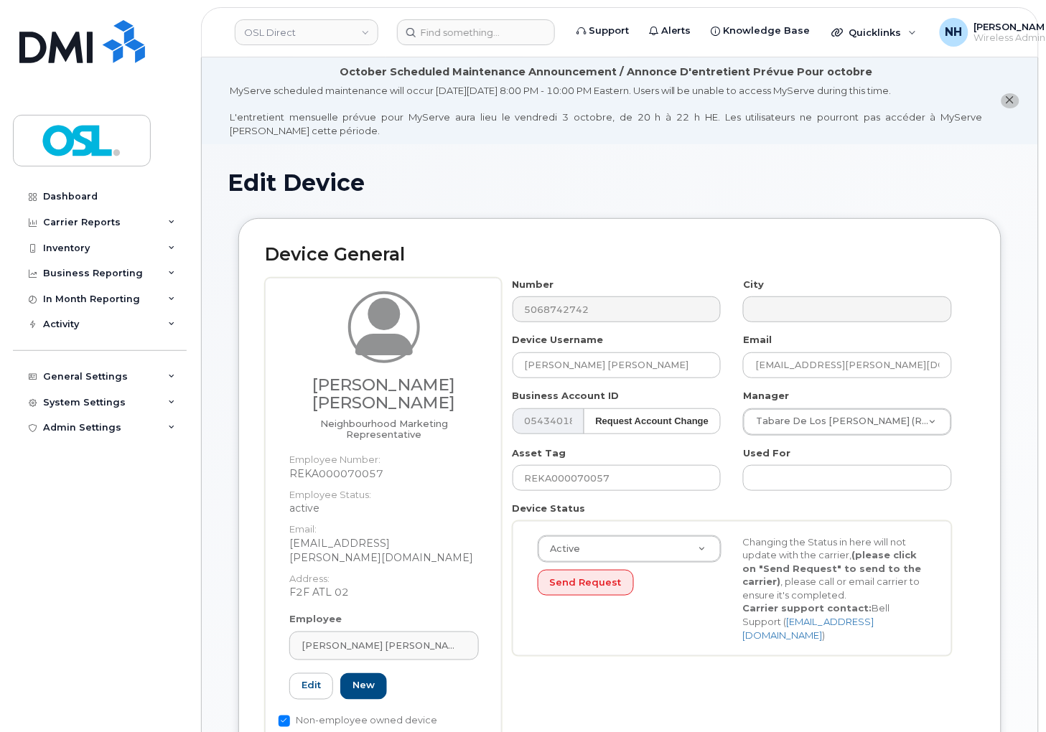
drag, startPoint x: 395, startPoint y: 611, endPoint x: 392, endPoint y: 626, distance: 15.5
click at [395, 612] on div "Employee Moustapha Abdoulaye Mamane Ousmane Type first three symbols or more RE…" at bounding box center [383, 662] width 211 height 100
click at [391, 639] on span "[PERSON_NAME] [PERSON_NAME]" at bounding box center [378, 646] width 154 height 14
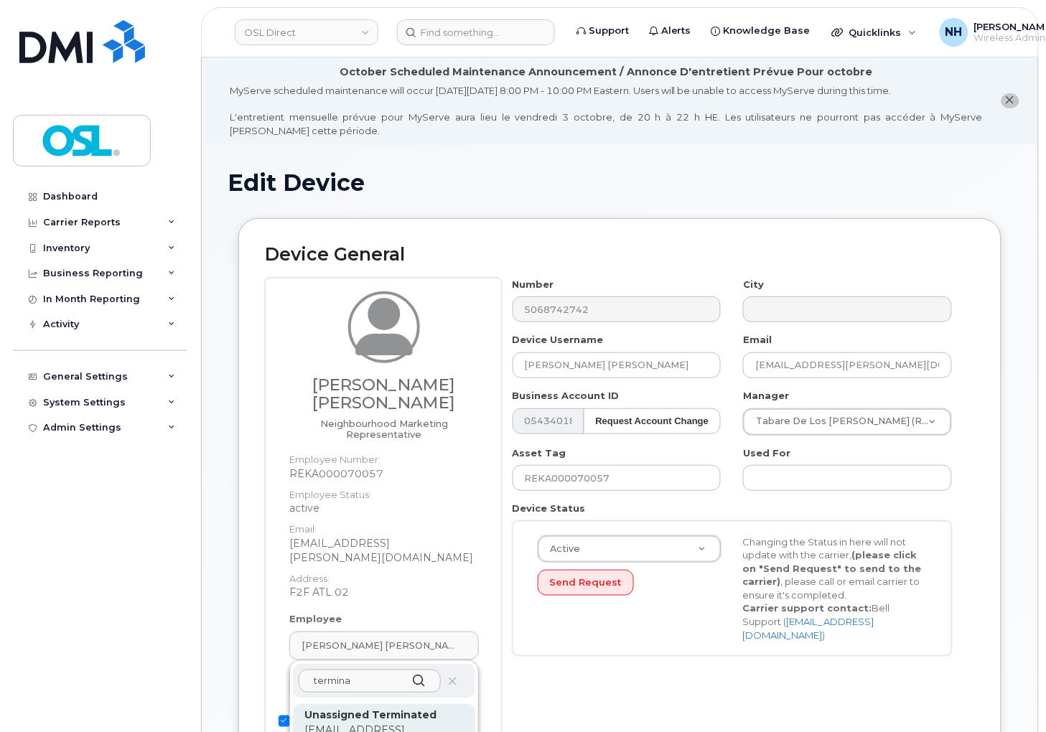
type input "termina"
click at [362, 723] on p "[EMAIL_ADDRESS][DOMAIN_NAME]" at bounding box center [383, 738] width 159 height 30
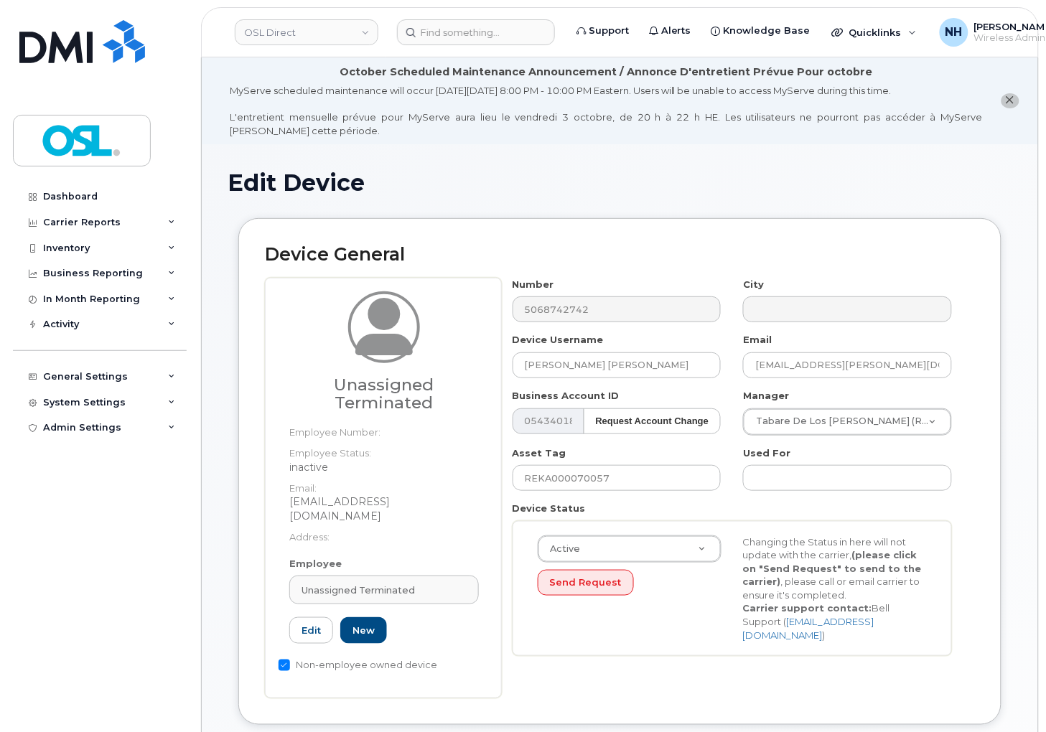
type input "UT"
type input "Unassigned Terminated"
type input "[EMAIL_ADDRESS][DOMAIN_NAME]"
type input "4117510"
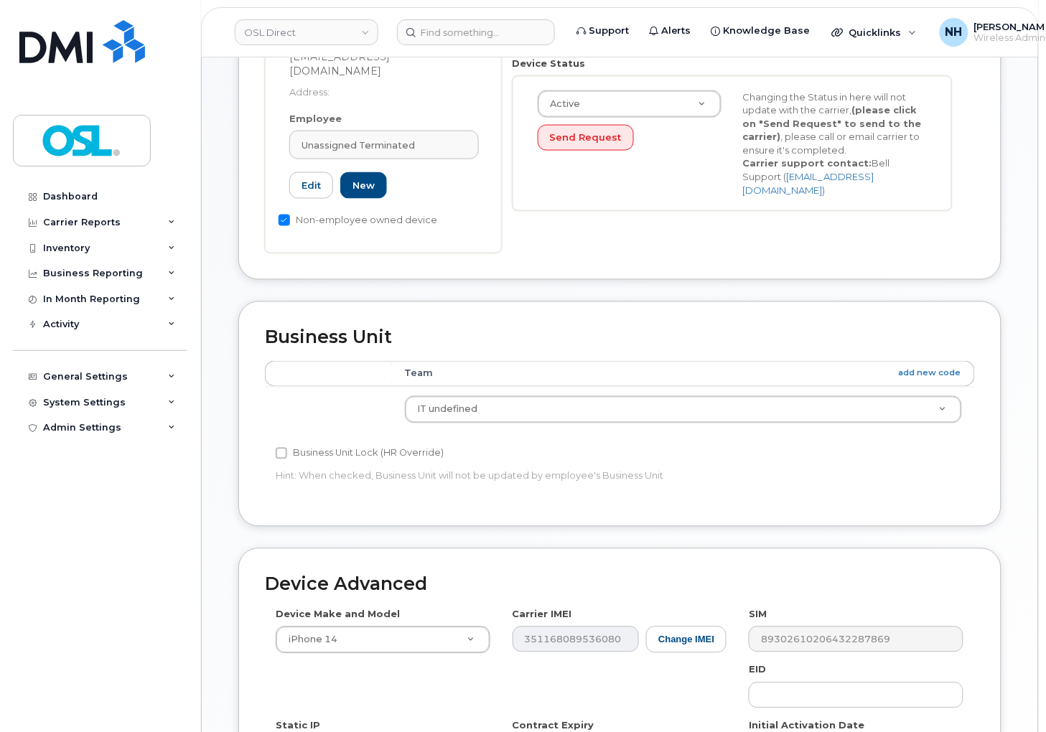
scroll to position [637, 0]
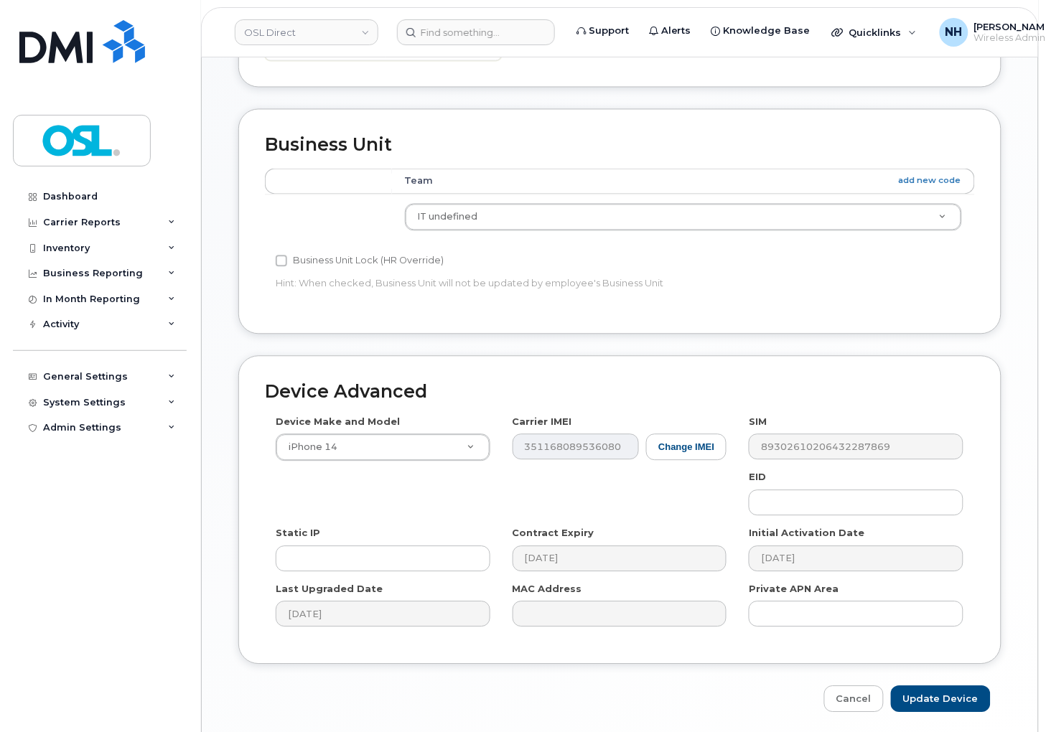
click at [964, 700] on div "Edit Device Device General Unassigned Terminated Employee Number: Employee Stat…" at bounding box center [620, 122] width 836 height 1231
click at [965, 687] on input "Update Device" at bounding box center [941, 699] width 100 height 27
type input "Saving..."
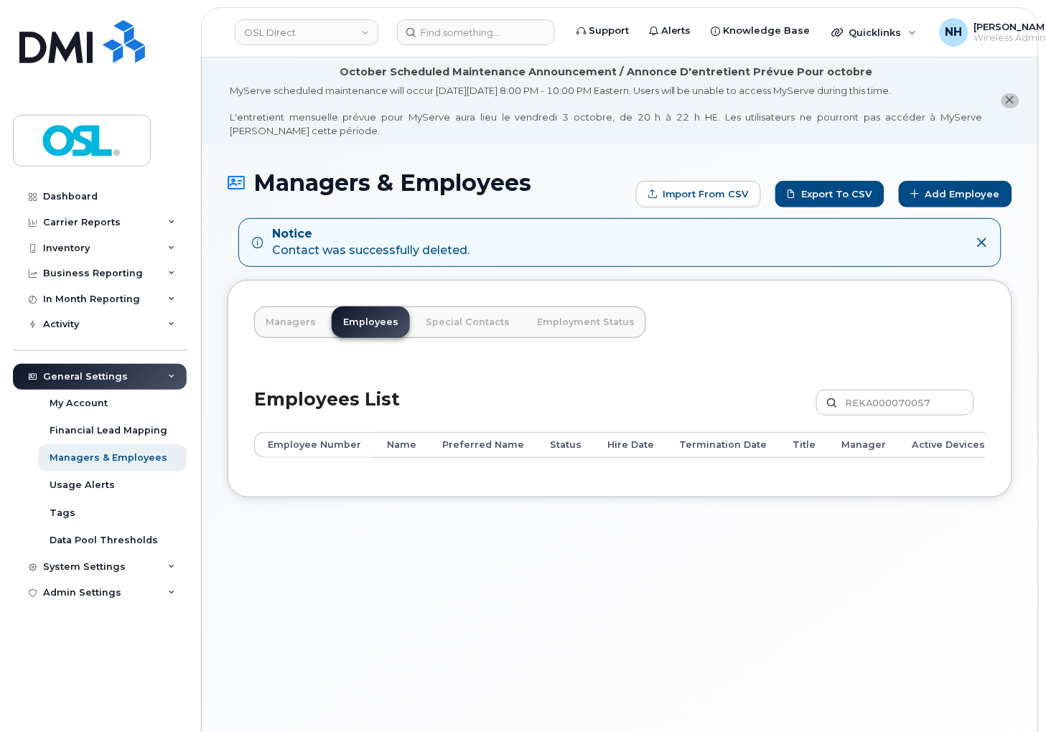
click at [600, 496] on div "Managers Employees Special Contacts Employment Status Employees List REKA000070…" at bounding box center [619, 388] width 784 height 217
click at [898, 406] on input "REKA000070057" at bounding box center [895, 403] width 158 height 26
click at [905, 405] on input "REKA000070057" at bounding box center [895, 403] width 158 height 26
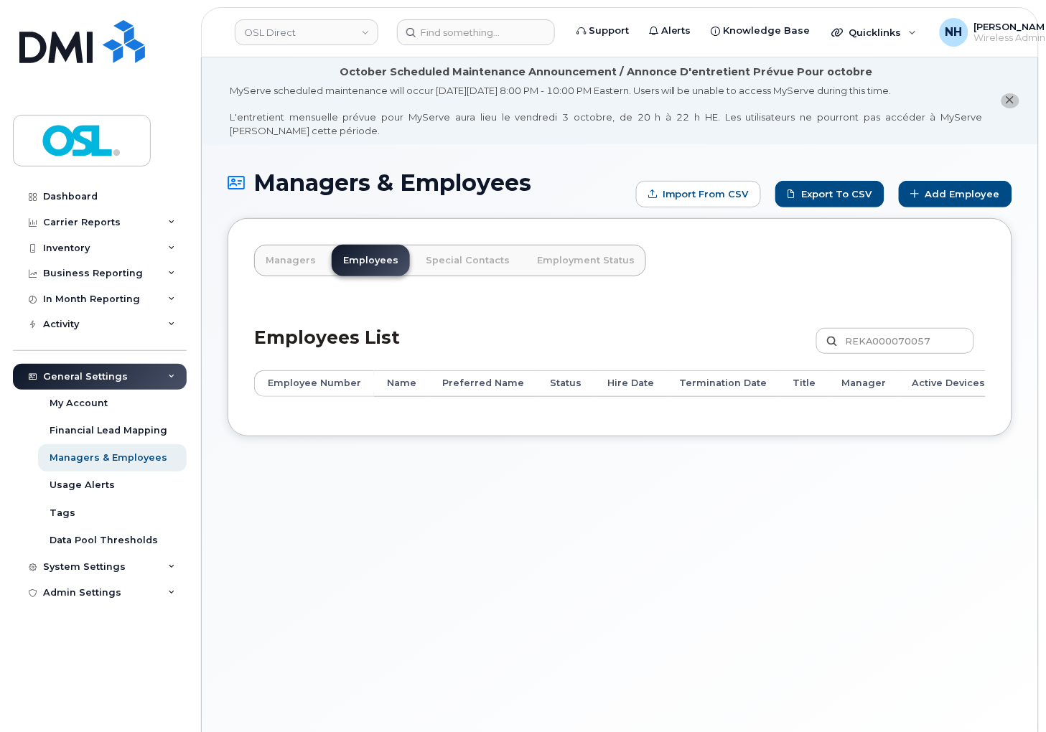
click at [634, 478] on div "Managers & Employees Import from CSV Export to CSV Add Employee Managers Employ…" at bounding box center [620, 462] width 836 height 636
click at [891, 344] on input "REKA000070057" at bounding box center [895, 341] width 158 height 26
click at [497, 34] on input at bounding box center [476, 32] width 158 height 26
paste input "REKA000070057"
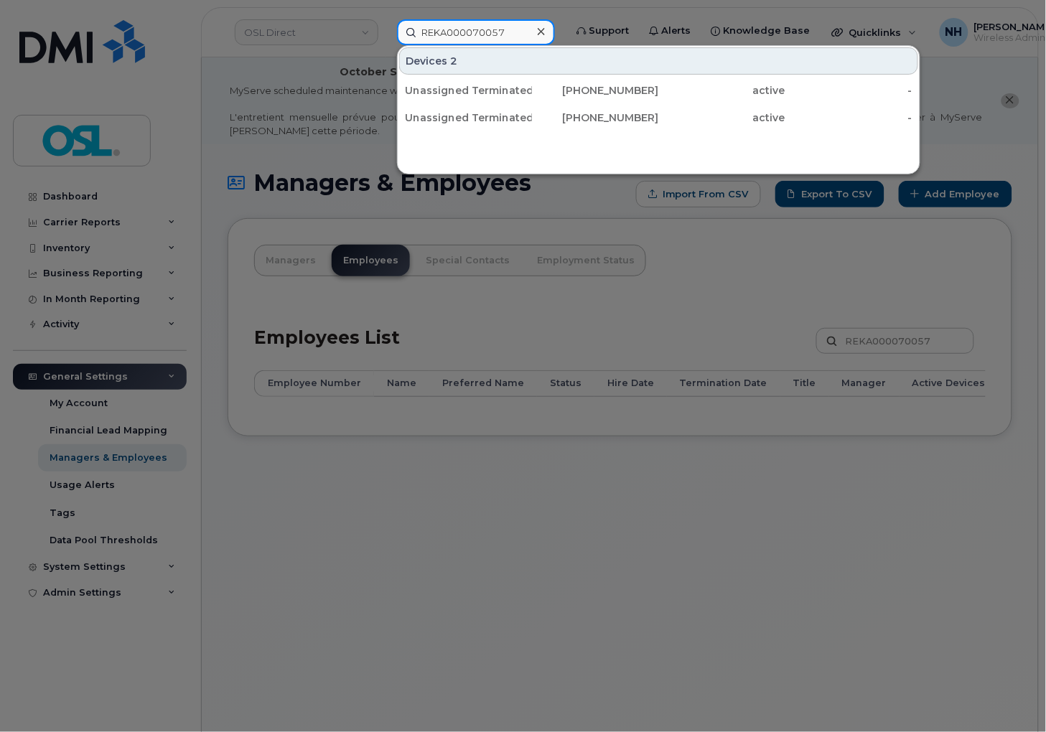
type input "REKA000070057"
drag, startPoint x: 600, startPoint y: 504, endPoint x: 606, endPoint y: 443, distance: 62.1
click at [600, 502] on div at bounding box center [523, 366] width 1046 height 732
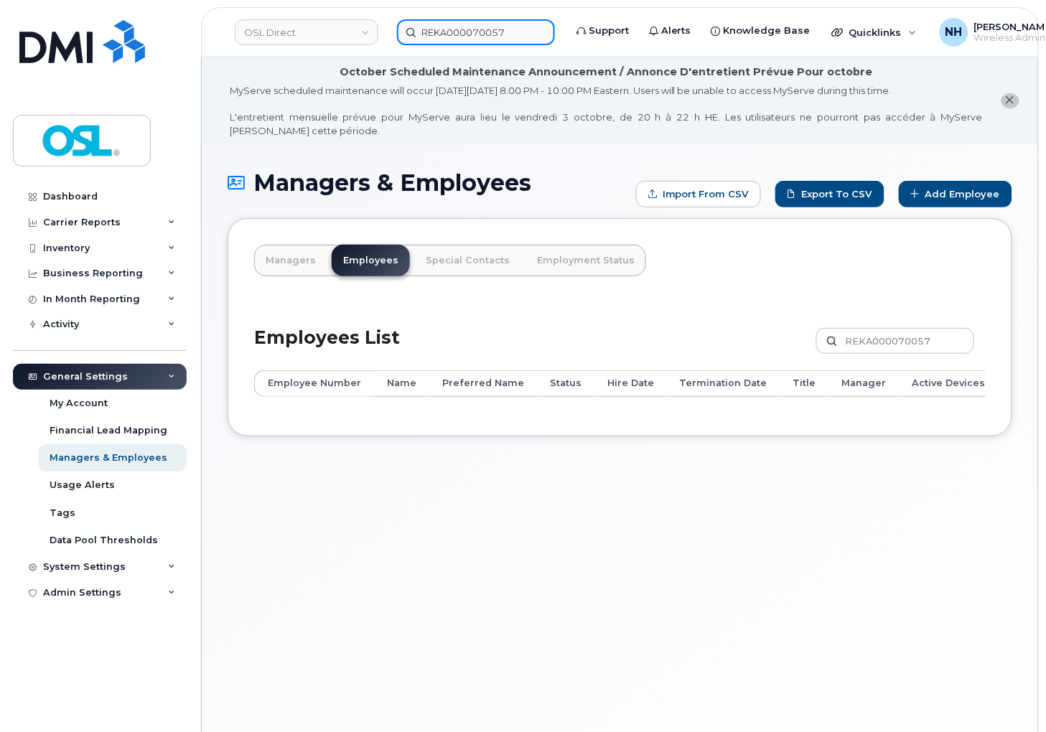
click at [519, 34] on input "REKA000070057" at bounding box center [476, 32] width 158 height 26
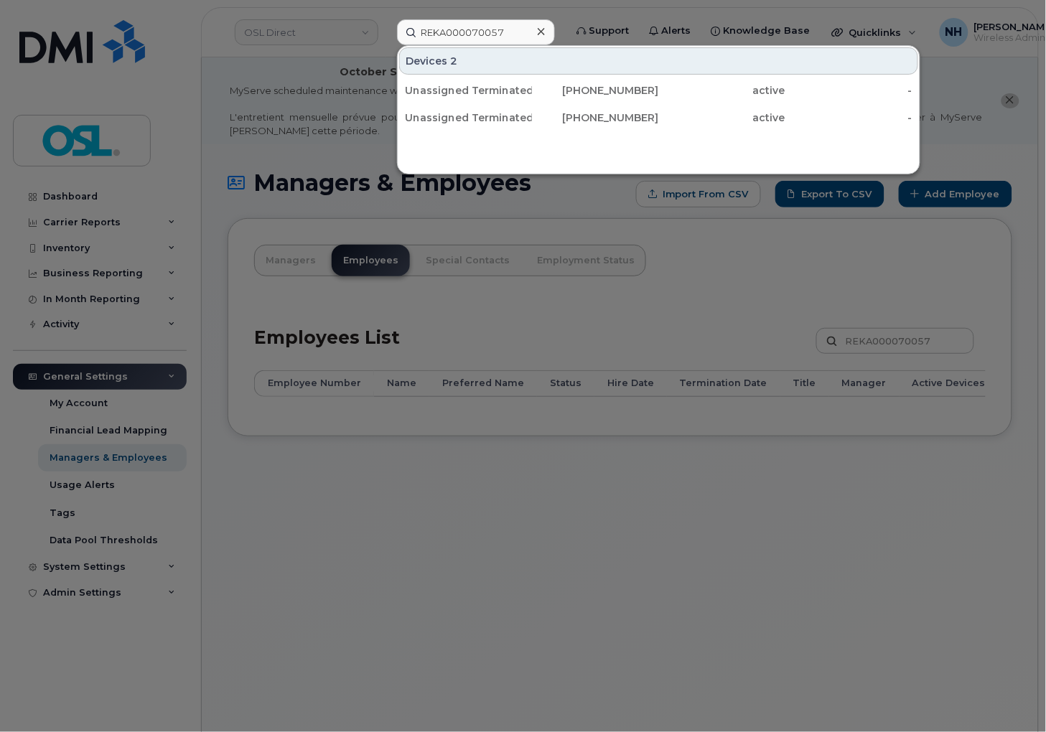
click at [692, 243] on div at bounding box center [523, 366] width 1046 height 732
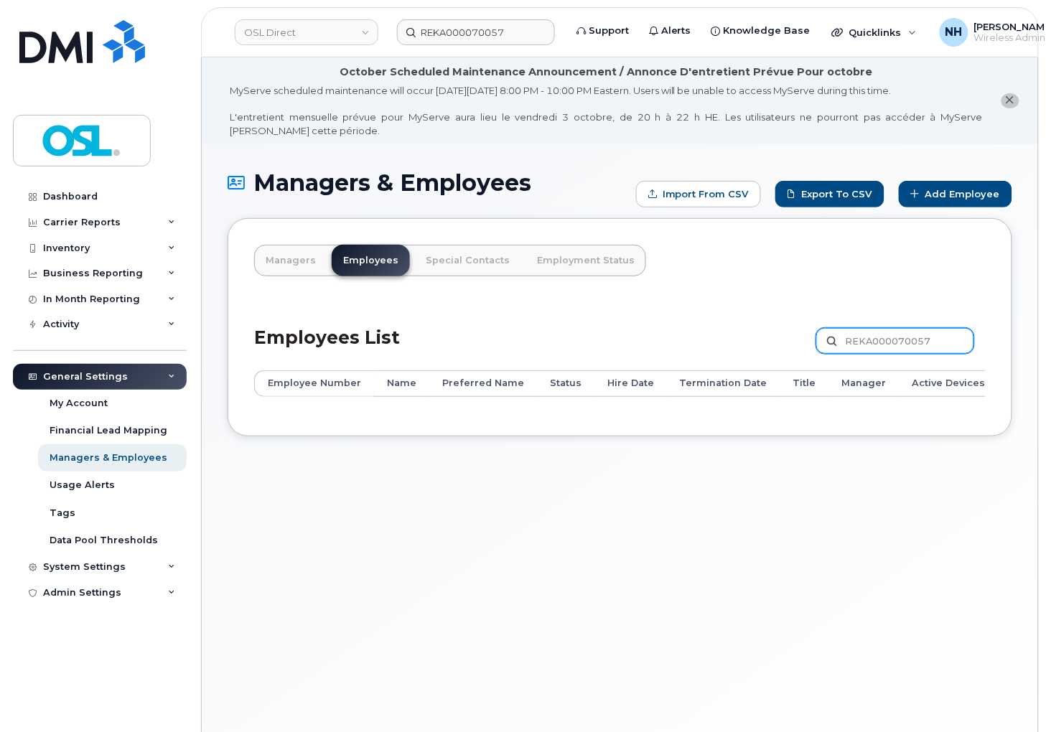
drag, startPoint x: 845, startPoint y: 326, endPoint x: 856, endPoint y: 339, distance: 16.8
click at [847, 326] on div "Employees List REKA000070057 Customize Filter Refresh Export" at bounding box center [619, 336] width 731 height 68
click at [856, 339] on input "REKA000070057" at bounding box center [895, 341] width 158 height 26
paste input "147368"
type input "REKA000147368"
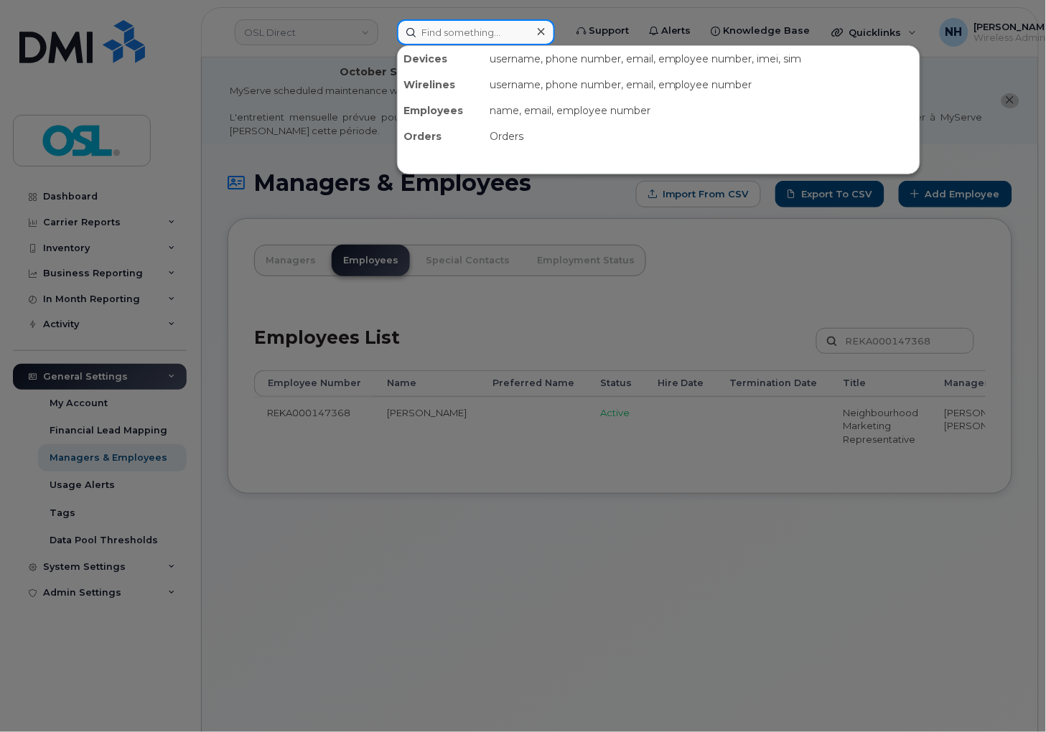
click at [426, 24] on input at bounding box center [476, 32] width 158 height 26
paste input "REKA000147368"
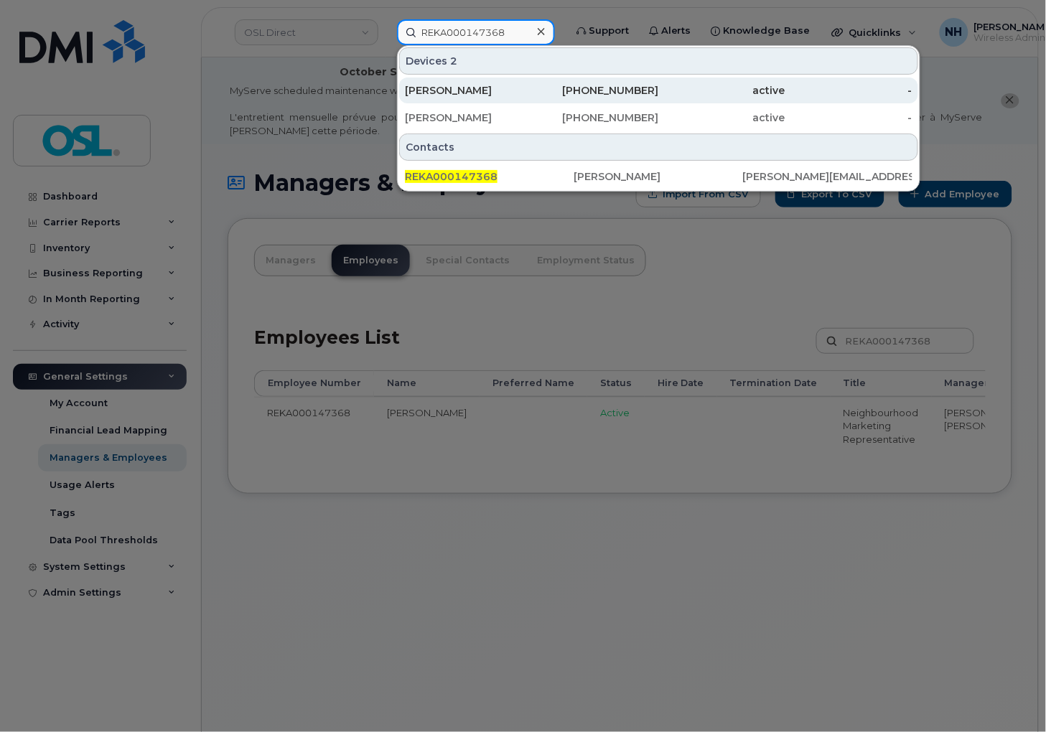
type input "REKA000147368"
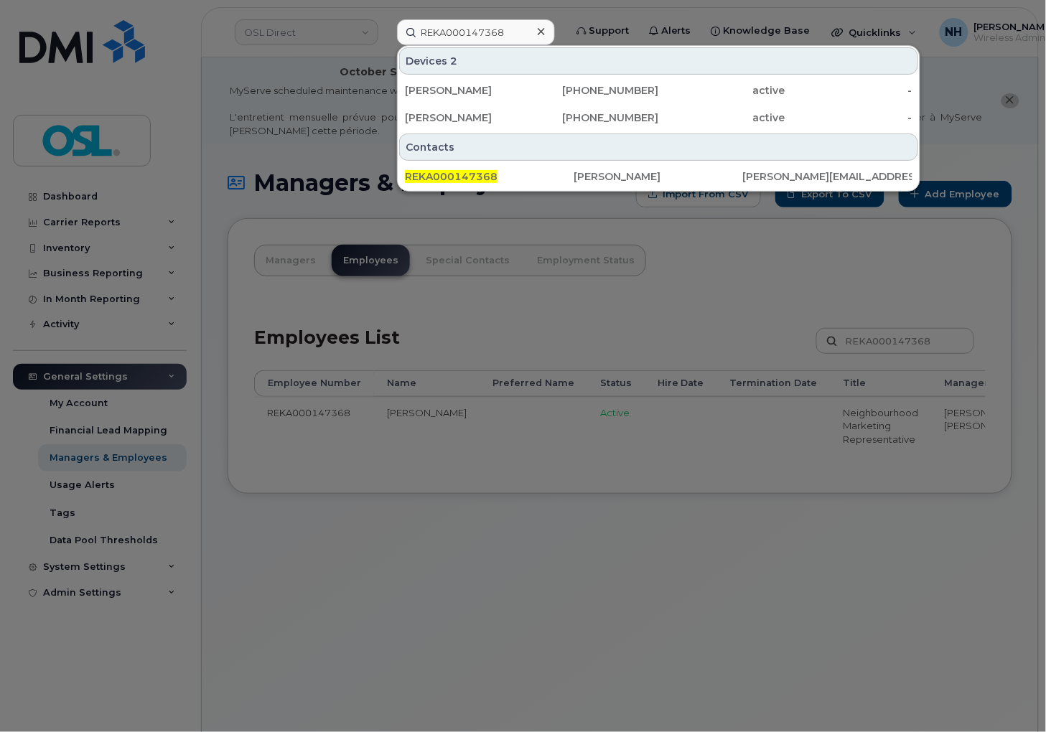
drag, startPoint x: 488, startPoint y: 563, endPoint x: 471, endPoint y: 504, distance: 61.3
click at [489, 562] on div at bounding box center [523, 366] width 1046 height 732
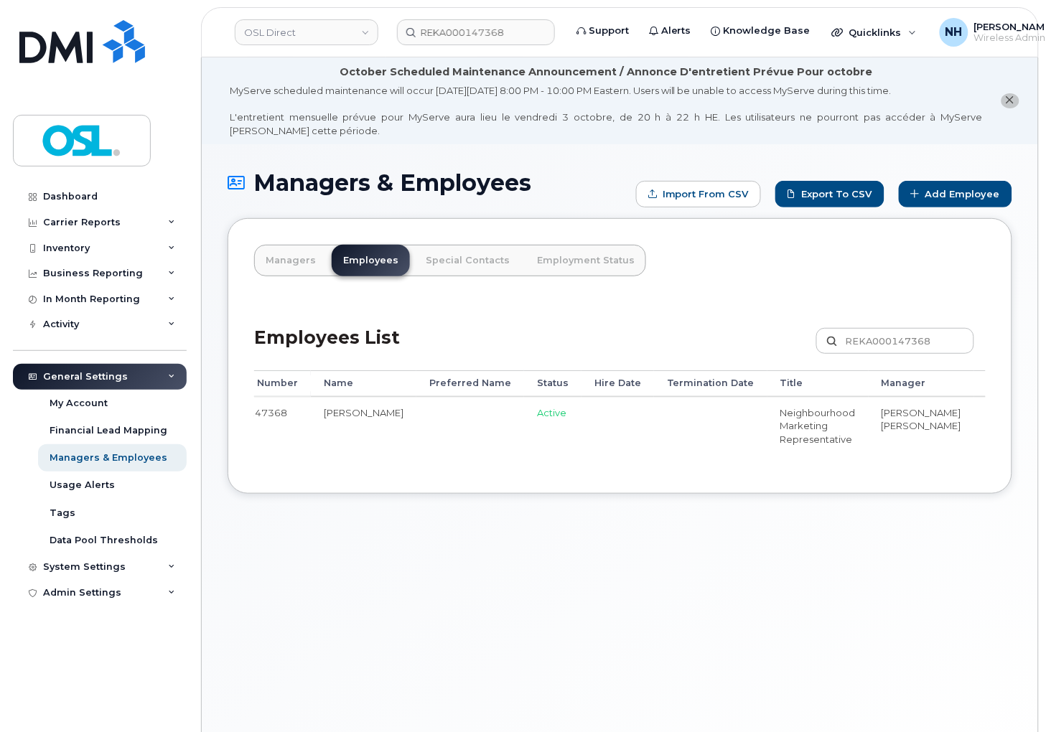
scroll to position [0, 212]
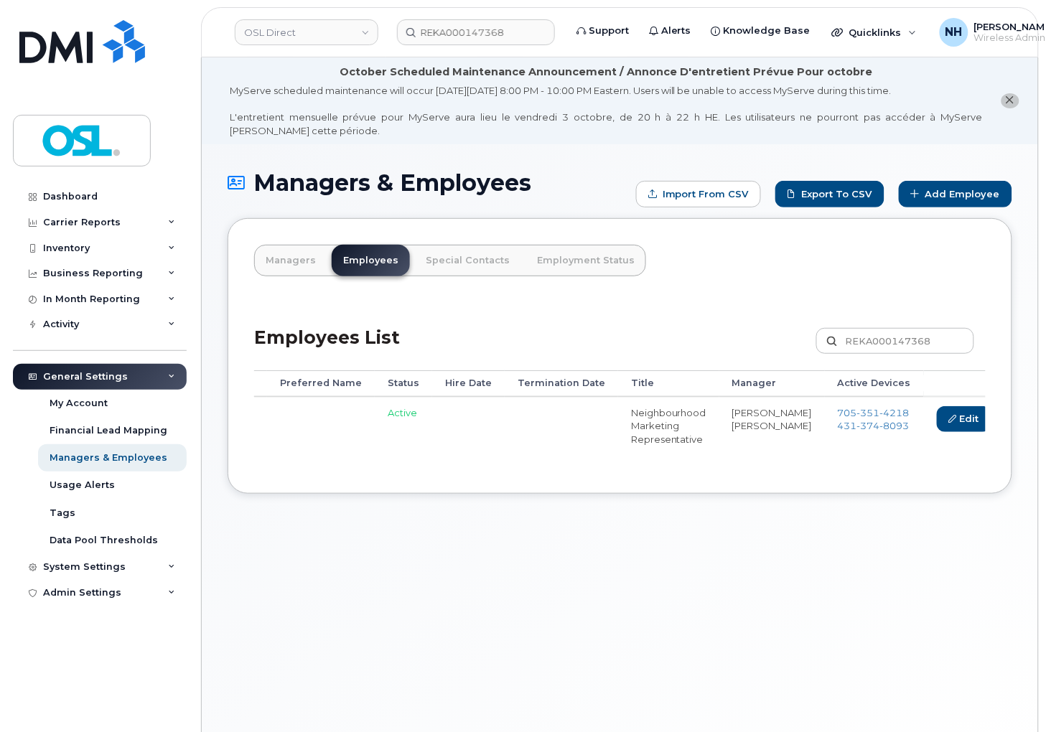
click at [997, 413] on link "Delete" at bounding box center [1031, 419] width 69 height 27
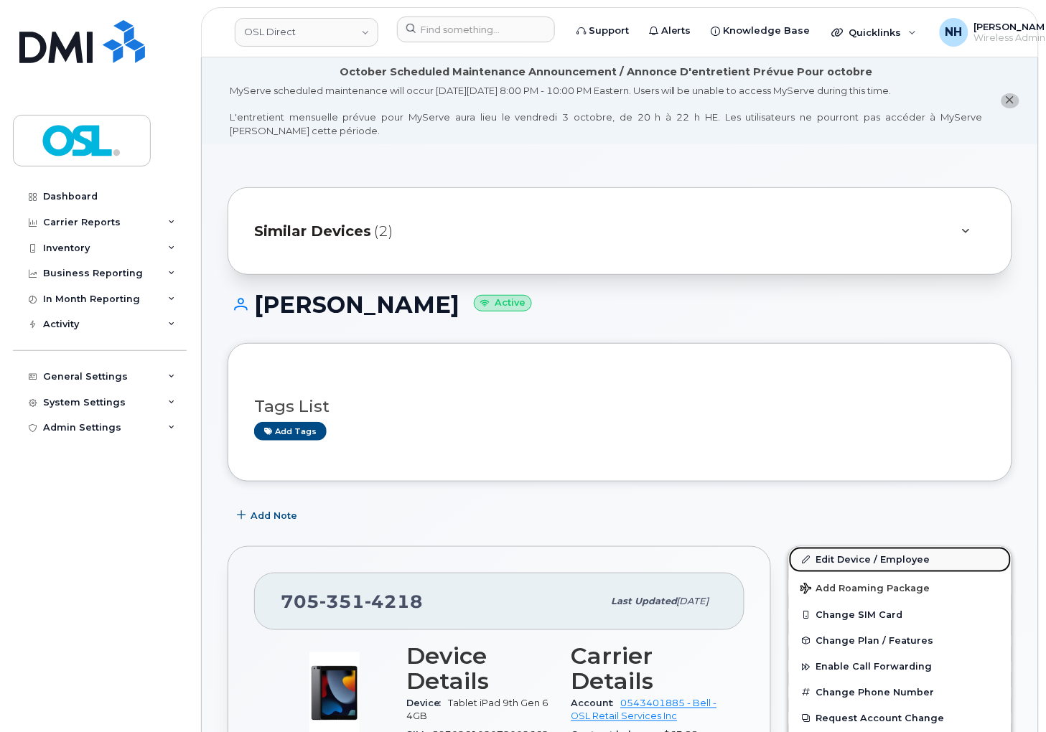
click at [869, 553] on link "Edit Device / Employee" at bounding box center [900, 560] width 222 height 26
drag, startPoint x: 869, startPoint y: 553, endPoint x: 606, endPoint y: 9, distance: 604.4
click at [868, 553] on link "Edit Device / Employee" at bounding box center [900, 560] width 222 height 26
click at [894, 563] on link "Edit Device / Employee" at bounding box center [900, 560] width 222 height 26
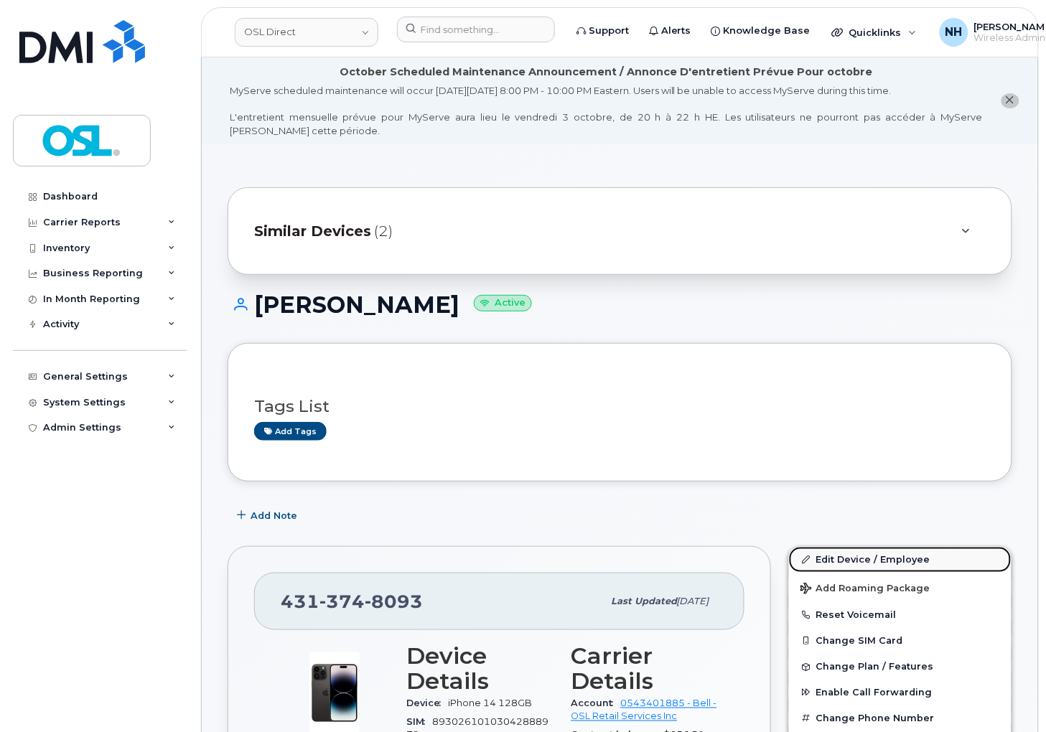
click at [894, 563] on link "Edit Device / Employee" at bounding box center [900, 560] width 222 height 26
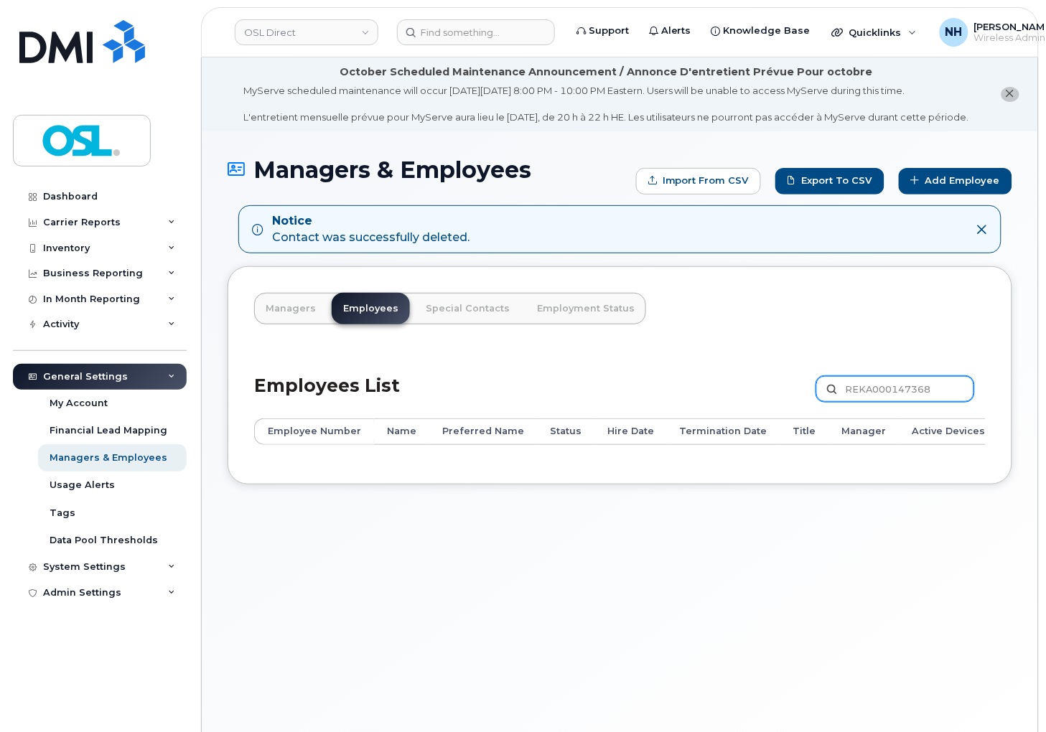
click at [891, 398] on input "REKA000147368" at bounding box center [895, 389] width 158 height 26
click at [483, 37] on input at bounding box center [476, 32] width 158 height 26
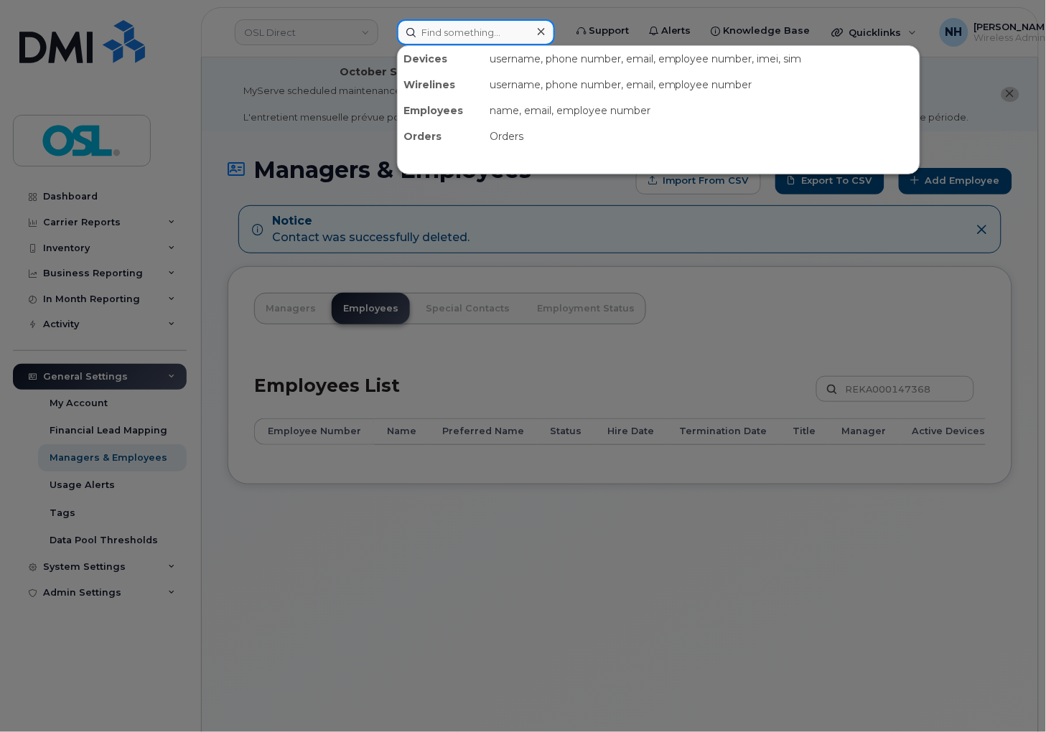
click at [469, 34] on input at bounding box center [476, 32] width 158 height 26
paste input "REKA000147368"
type input "REKA000147368"
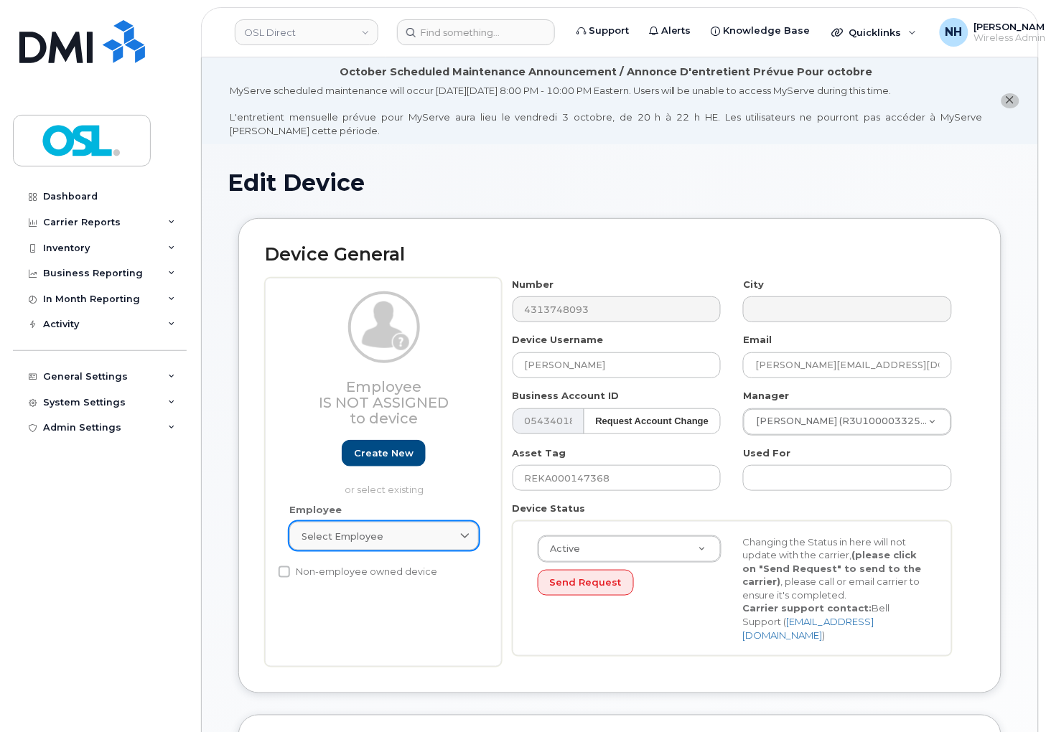
click at [339, 545] on link "Select employee" at bounding box center [383, 536] width 189 height 29
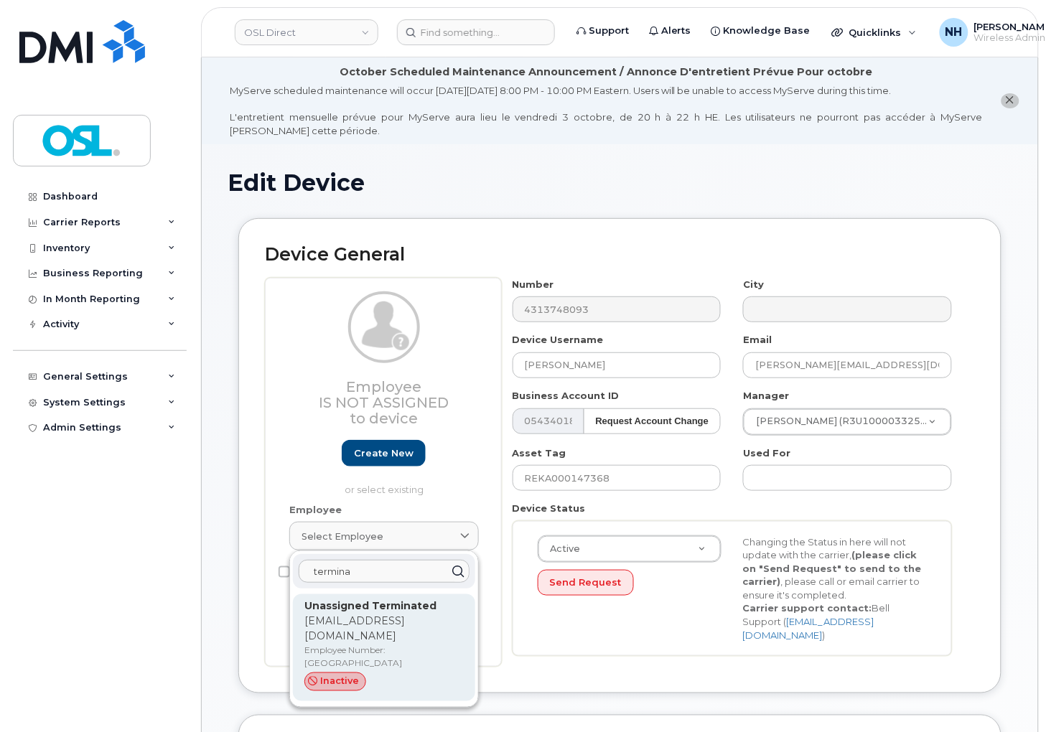
type input "termina"
click at [386, 672] on div "inactive" at bounding box center [383, 681] width 159 height 19
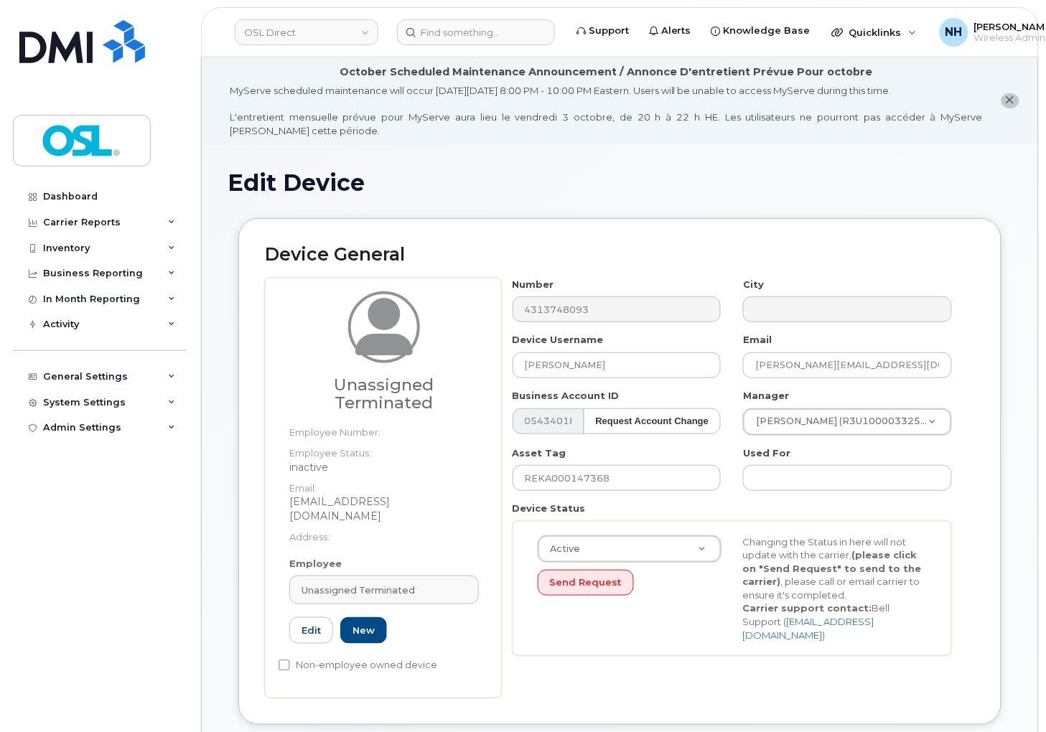
type input "UT"
type input "Unassigned Terminated"
type input "[EMAIL_ADDRESS][DOMAIN_NAME]"
type input "4117510"
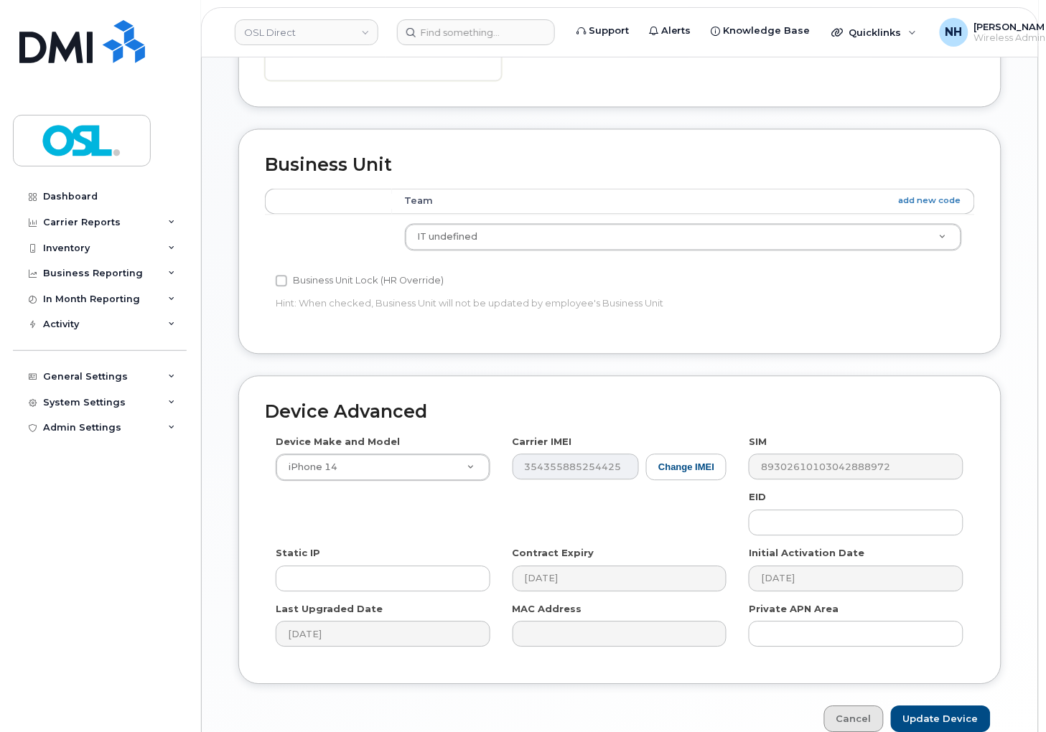
scroll to position [676, 0]
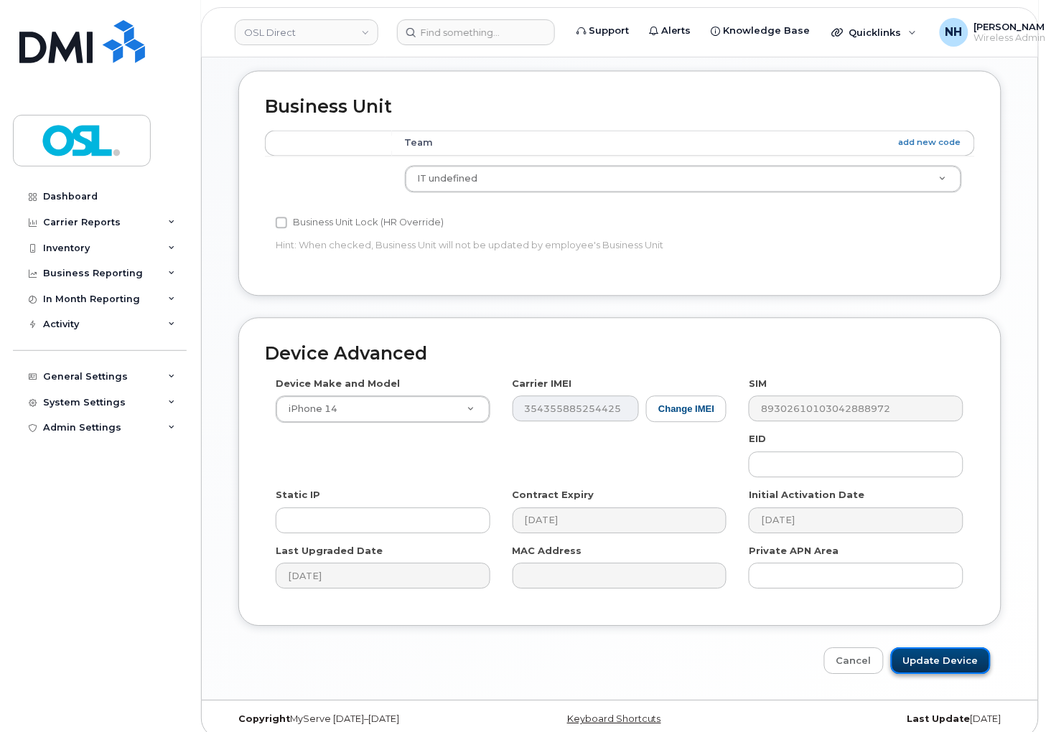
click at [902, 647] on input "Update Device" at bounding box center [941, 660] width 100 height 27
type input "Saving..."
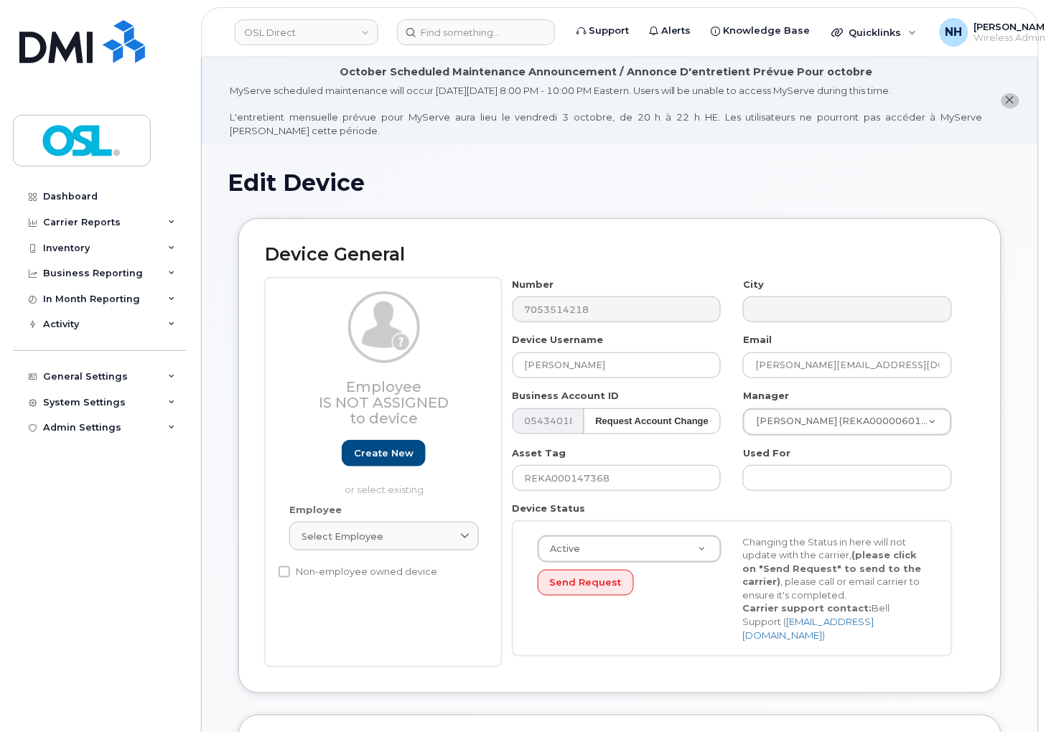
click at [360, 515] on div "Employee Select employee Type first three symbols or more" at bounding box center [383, 533] width 211 height 61
click at [360, 525] on link "Select employee" at bounding box center [383, 536] width 189 height 29
click at [350, 558] on div at bounding box center [384, 571] width 182 height 34
click at [352, 571] on input "text" at bounding box center [384, 571] width 171 height 23
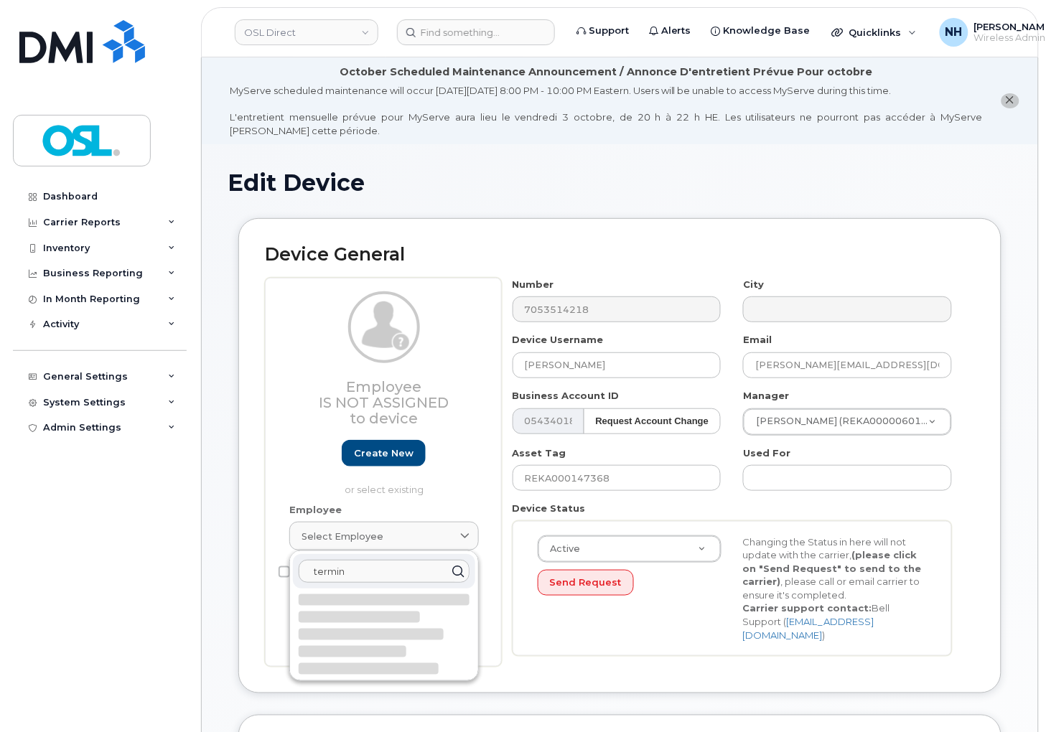
type input "termina"
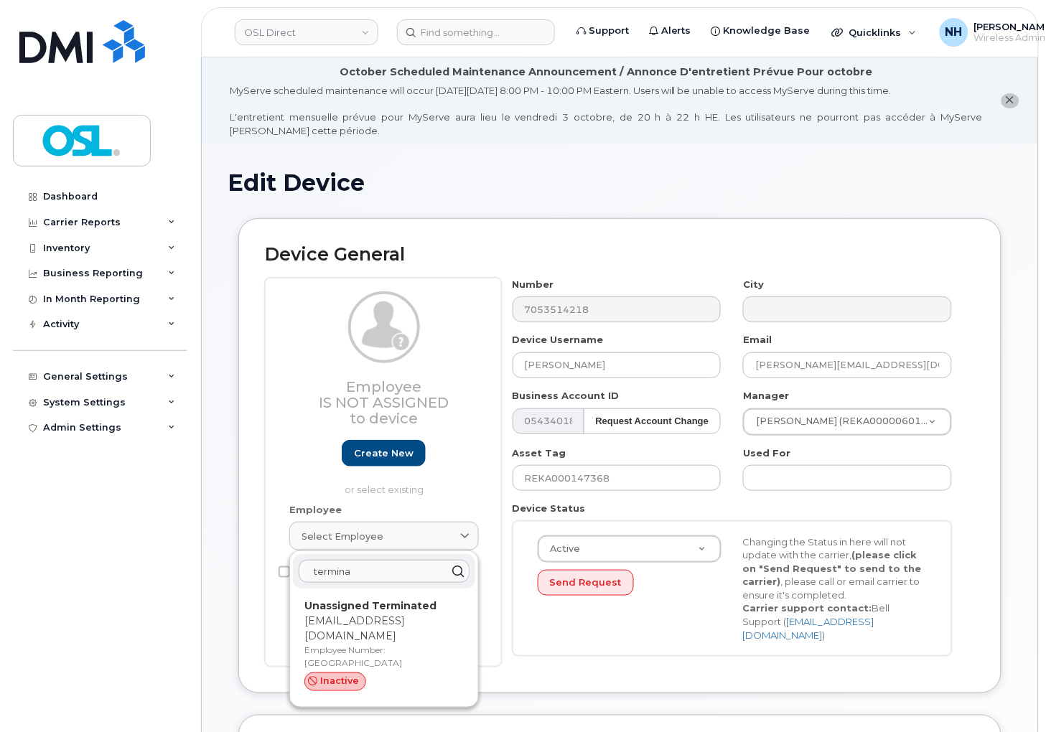
click at [350, 627] on p "support_2@osldirect.com" at bounding box center [383, 629] width 159 height 30
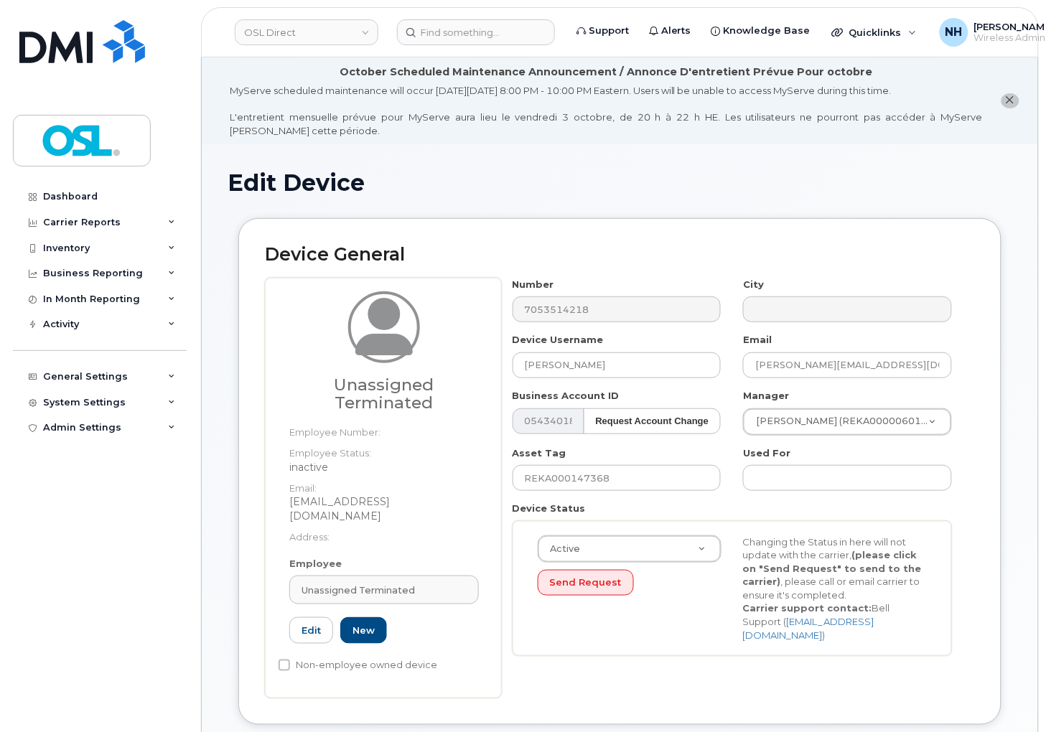
type input "UT"
type input "Unassigned Terminated"
type input "support_2@osldirect.com"
type input "4117510"
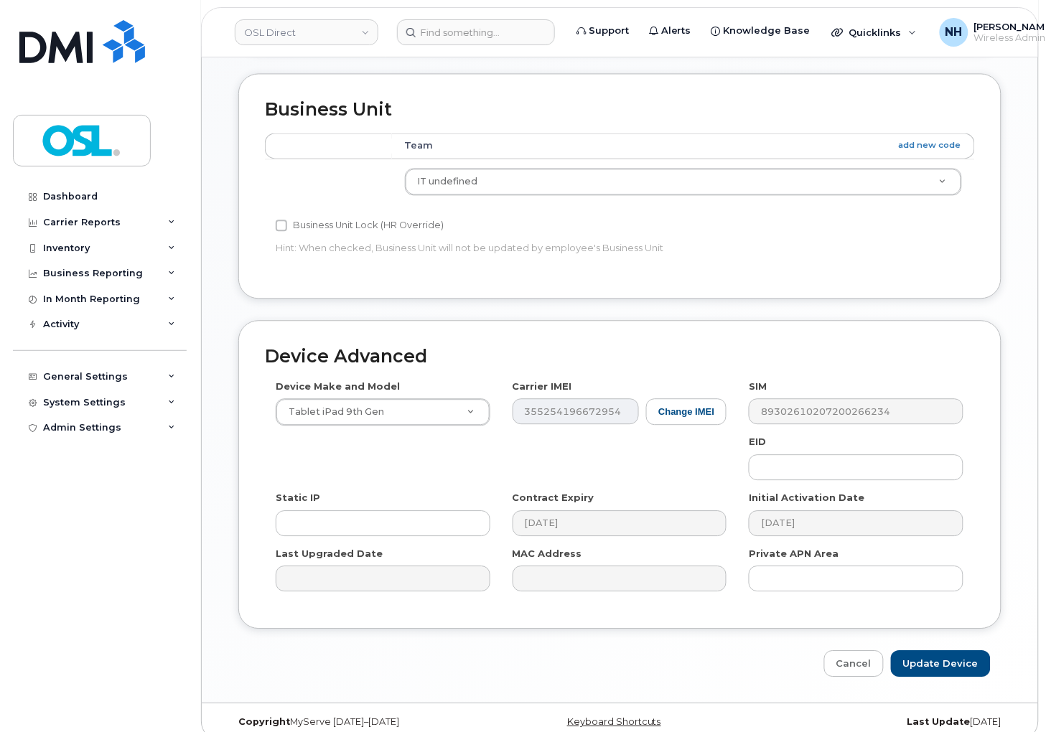
scroll to position [676, 0]
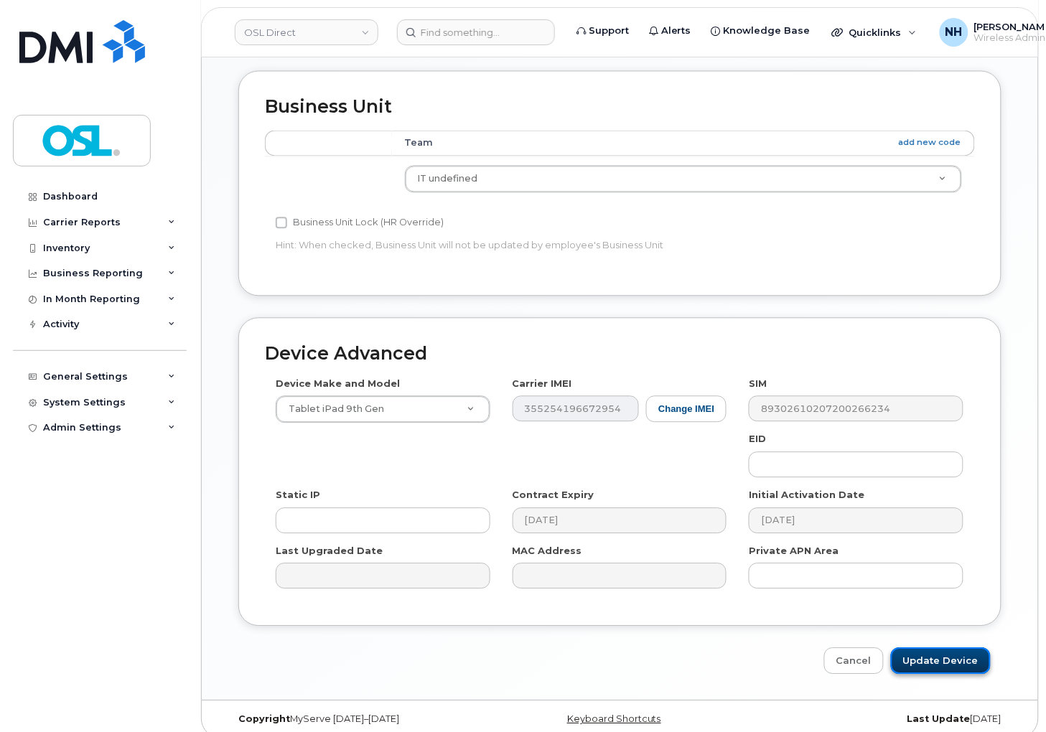
click at [947, 647] on input "Update Device" at bounding box center [941, 660] width 100 height 27
type input "Saving..."
